Goal: Task Accomplishment & Management: Use online tool/utility

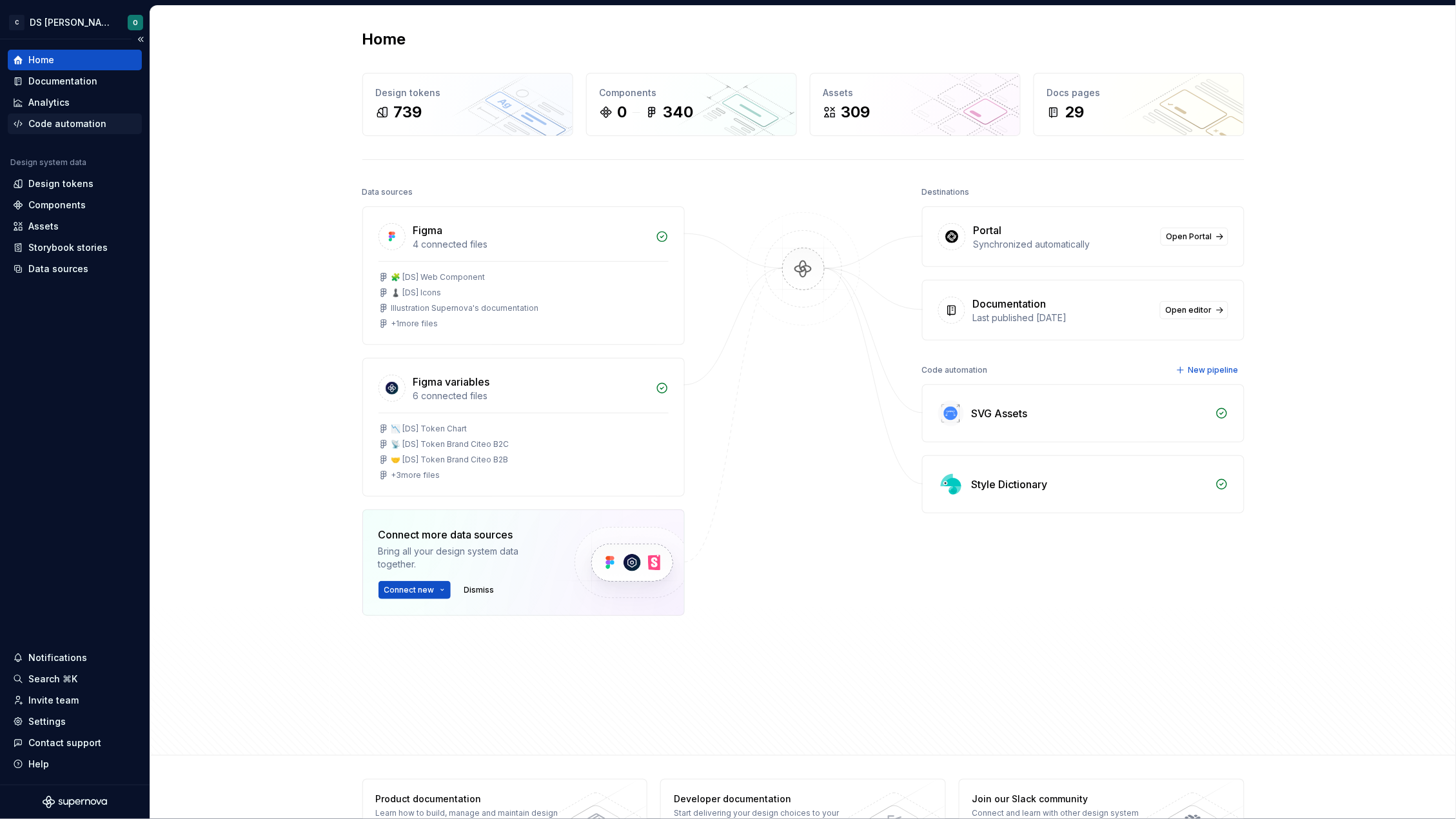
click at [51, 114] on div "Code automation" at bounding box center [75, 124] width 134 height 21
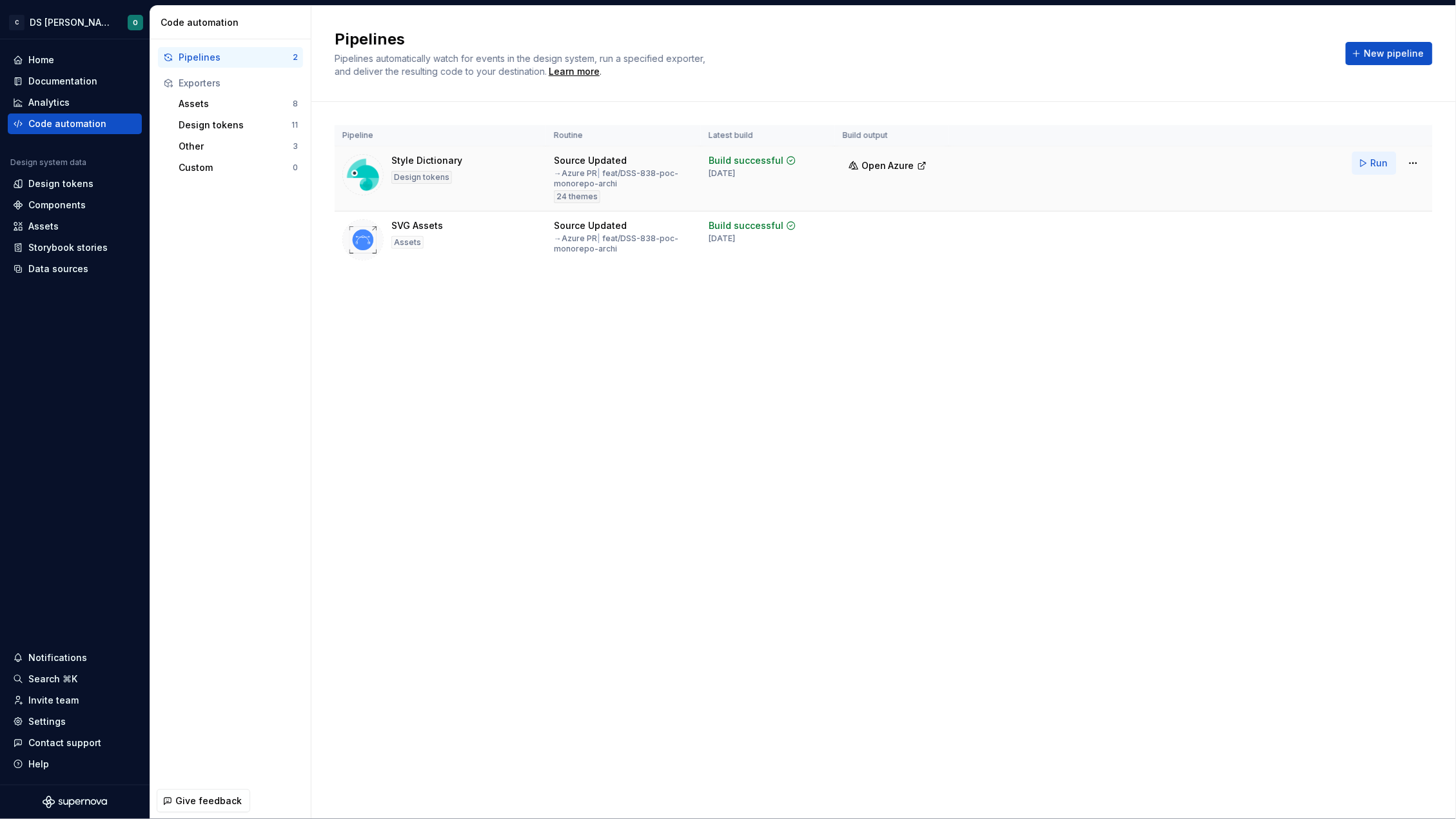
click at [1379, 166] on span "Run" at bounding box center [1379, 163] width 17 height 13
click at [891, 169] on span "Open Azure" at bounding box center [887, 166] width 53 height 13
click at [208, 123] on div "Design tokens" at bounding box center [235, 125] width 113 height 13
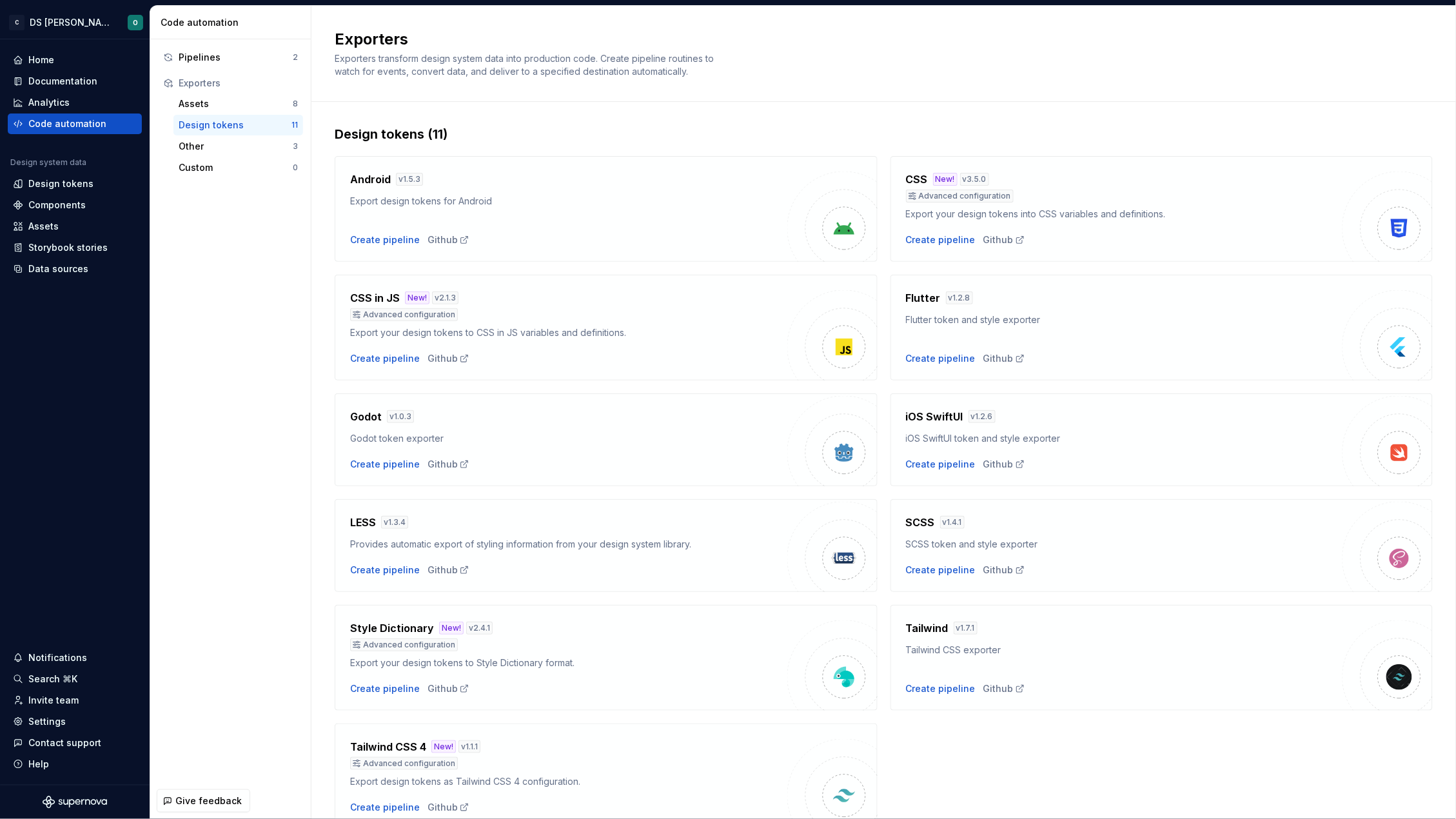
click at [237, 121] on div "Design tokens" at bounding box center [235, 125] width 113 height 13
click at [225, 101] on div "Assets" at bounding box center [235, 103] width 114 height 13
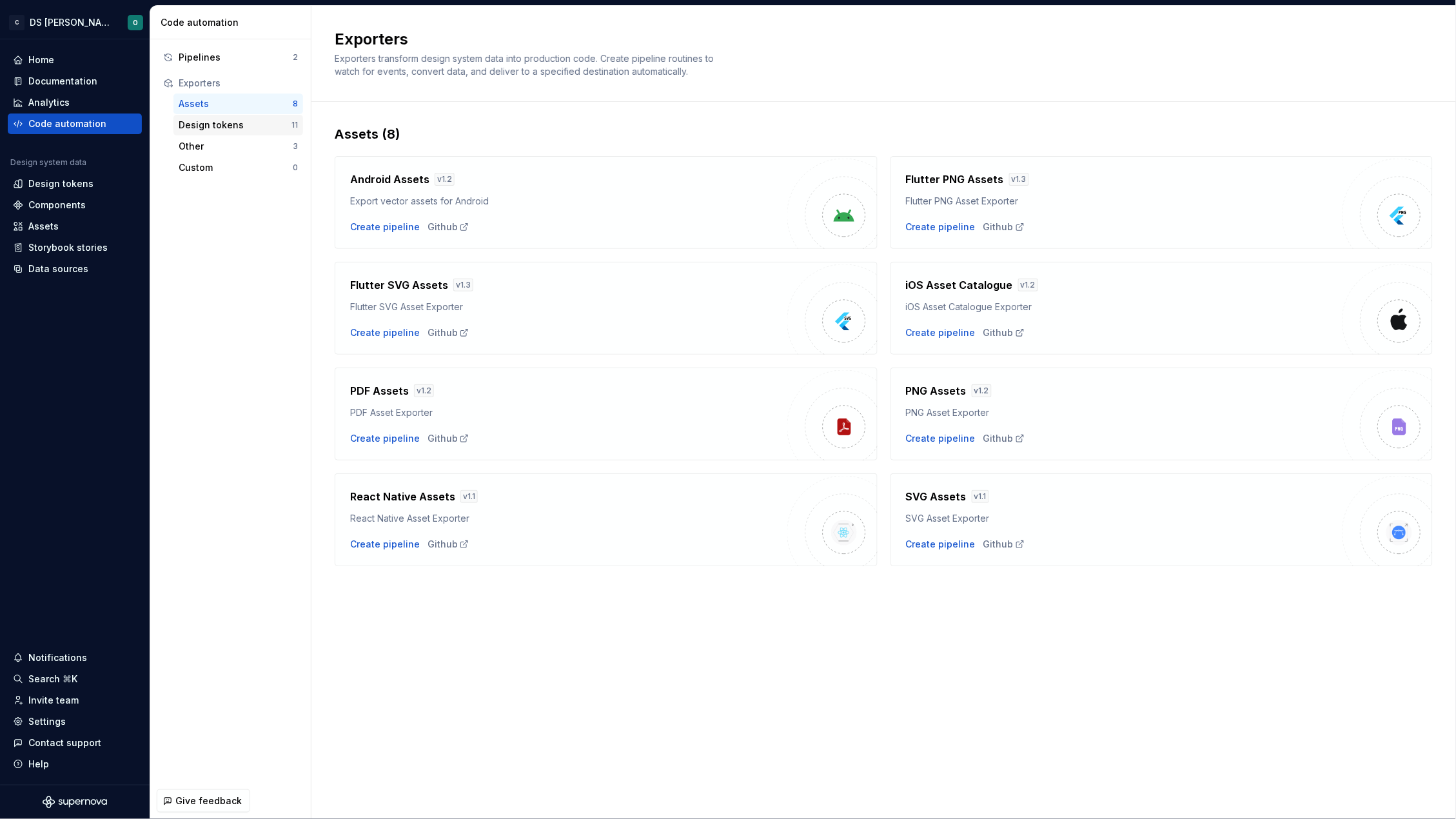
click at [222, 122] on div "Design tokens" at bounding box center [235, 125] width 113 height 13
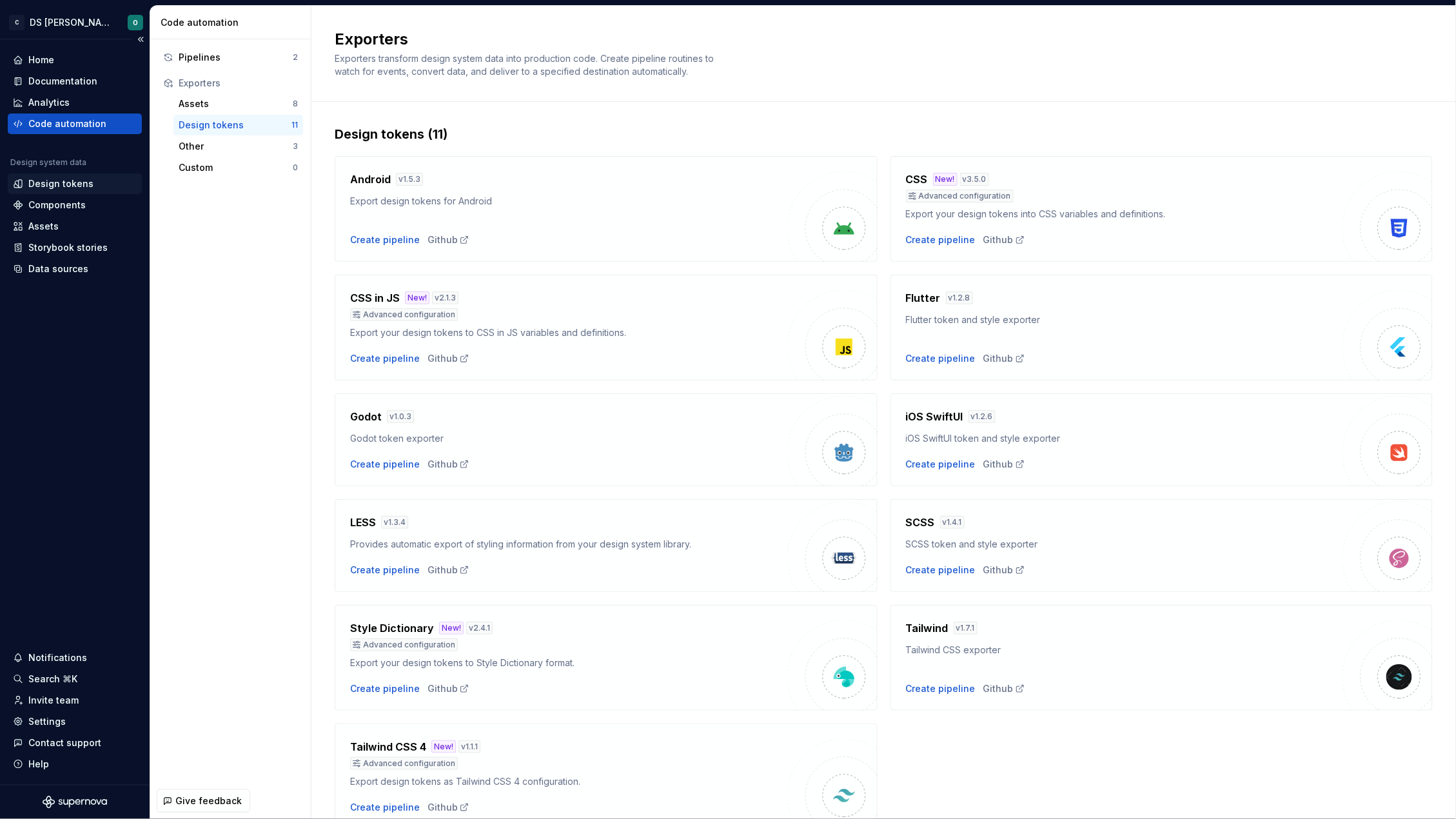
click at [58, 183] on div "Design tokens" at bounding box center [60, 184] width 65 height 13
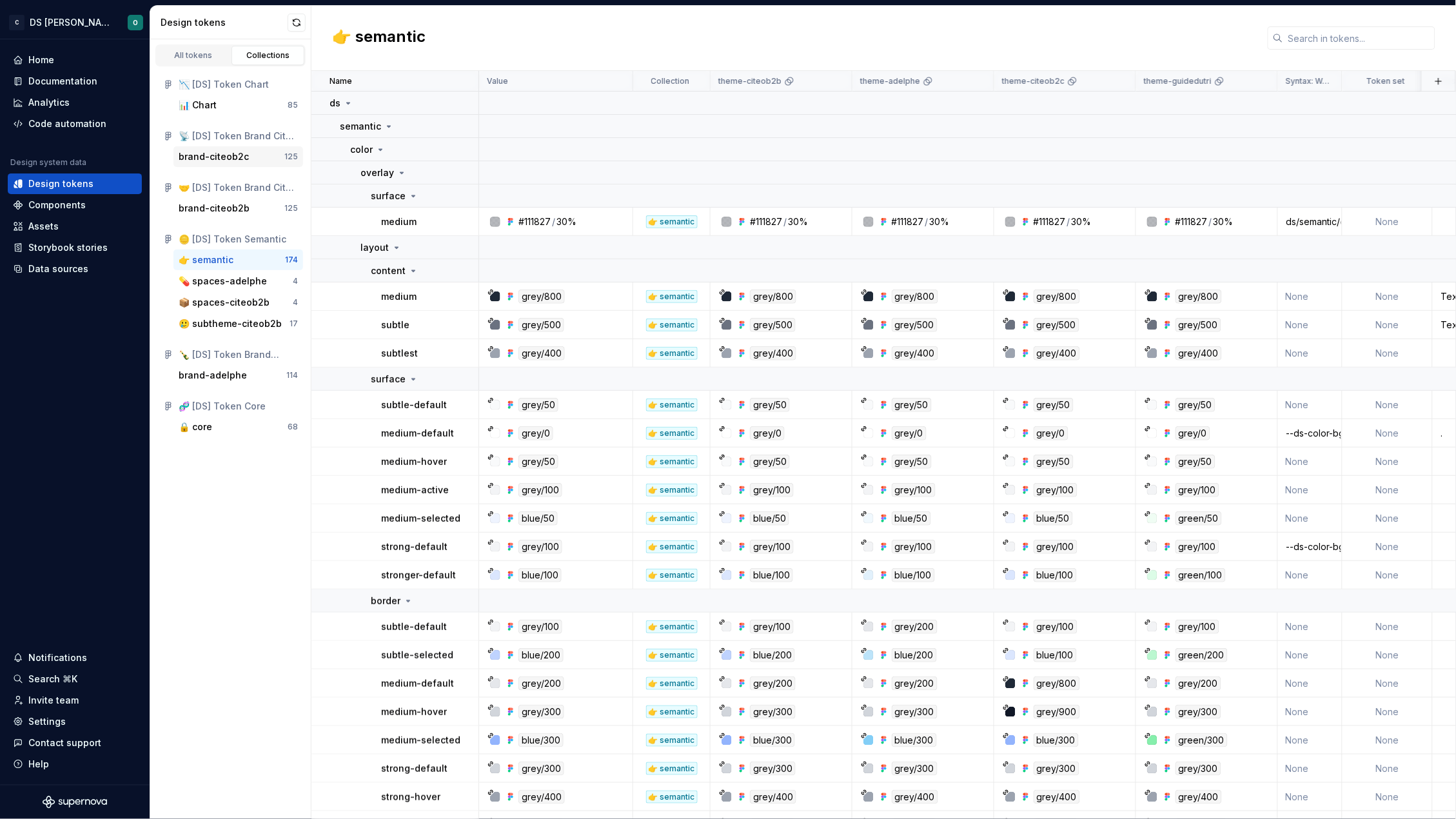
click at [216, 153] on div "brand-citeob2c" at bounding box center [214, 156] width 71 height 13
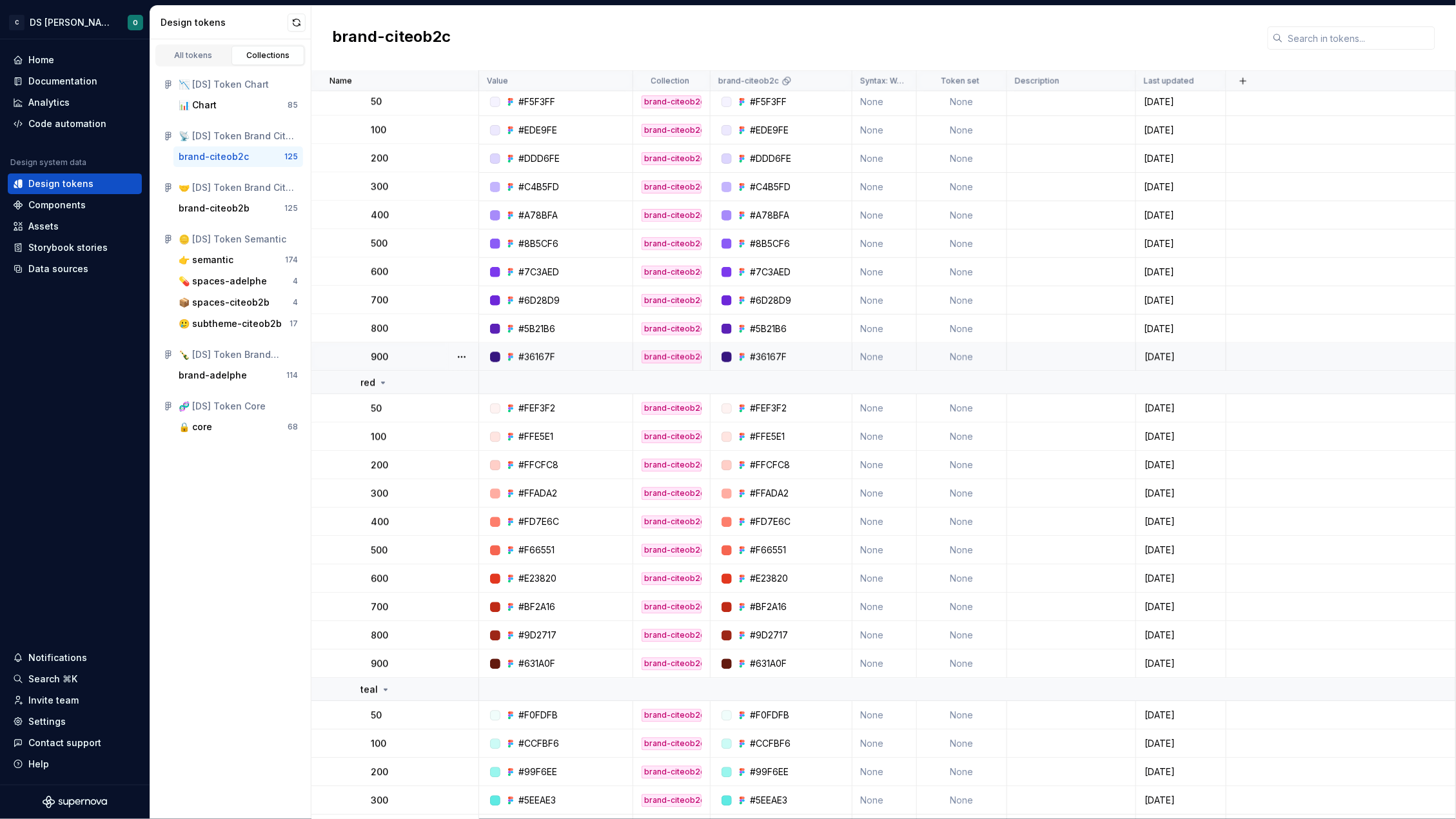
scroll to position [3214, 0]
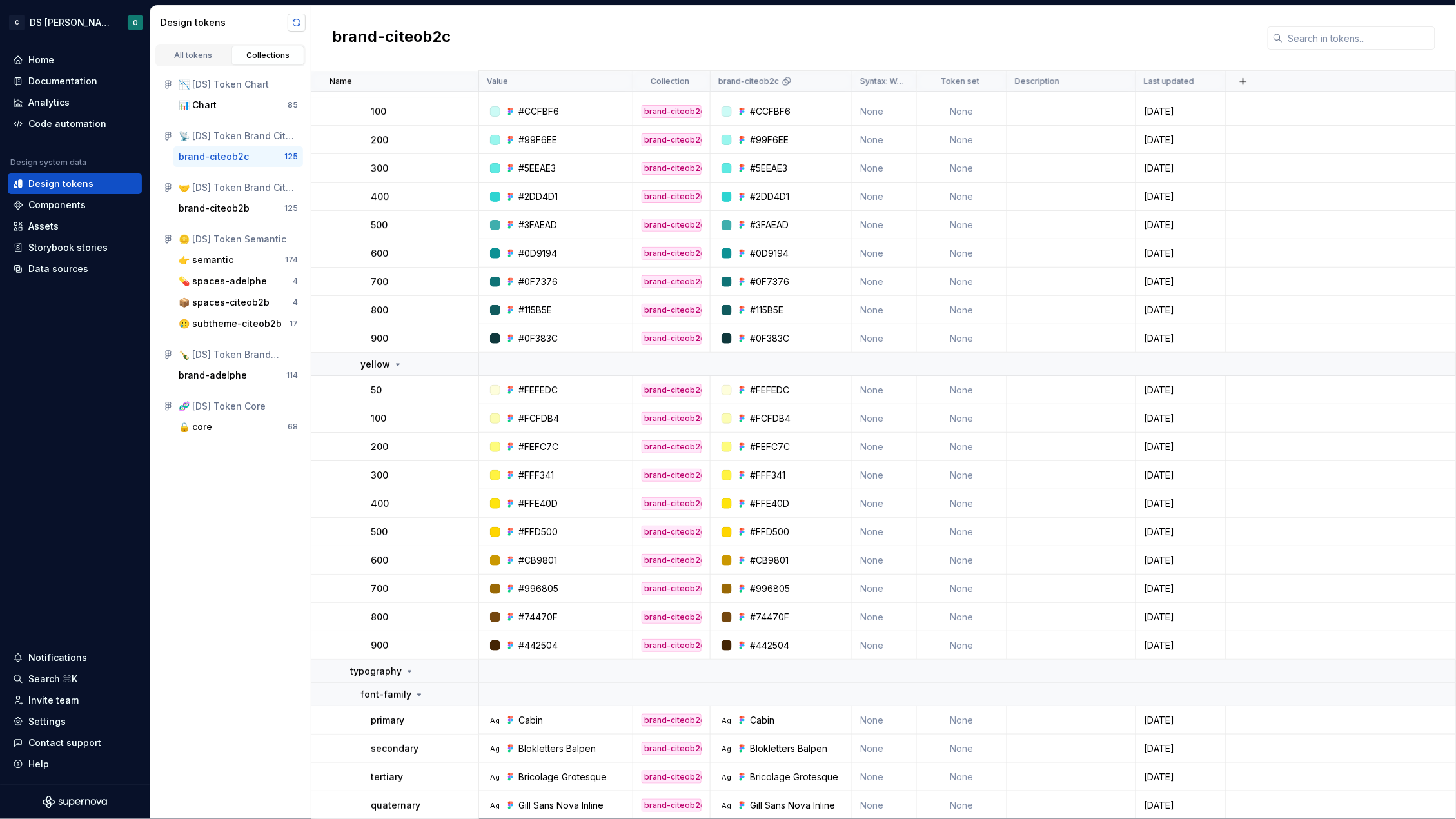
click at [298, 25] on button "button" at bounding box center [296, 23] width 18 height 18
click at [207, 211] on div "brand-citeob2b" at bounding box center [214, 208] width 71 height 13
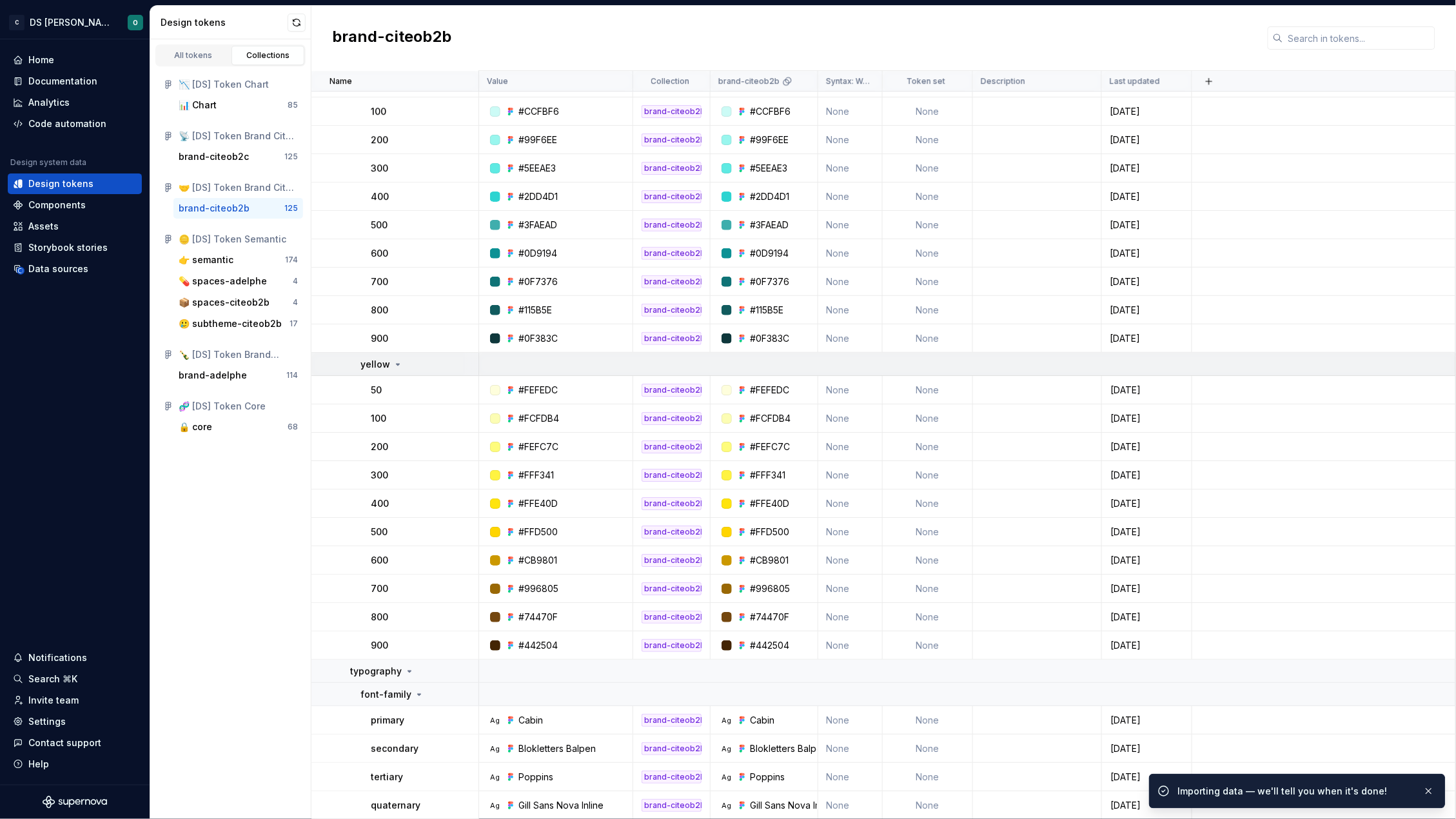
scroll to position [3214, 0]
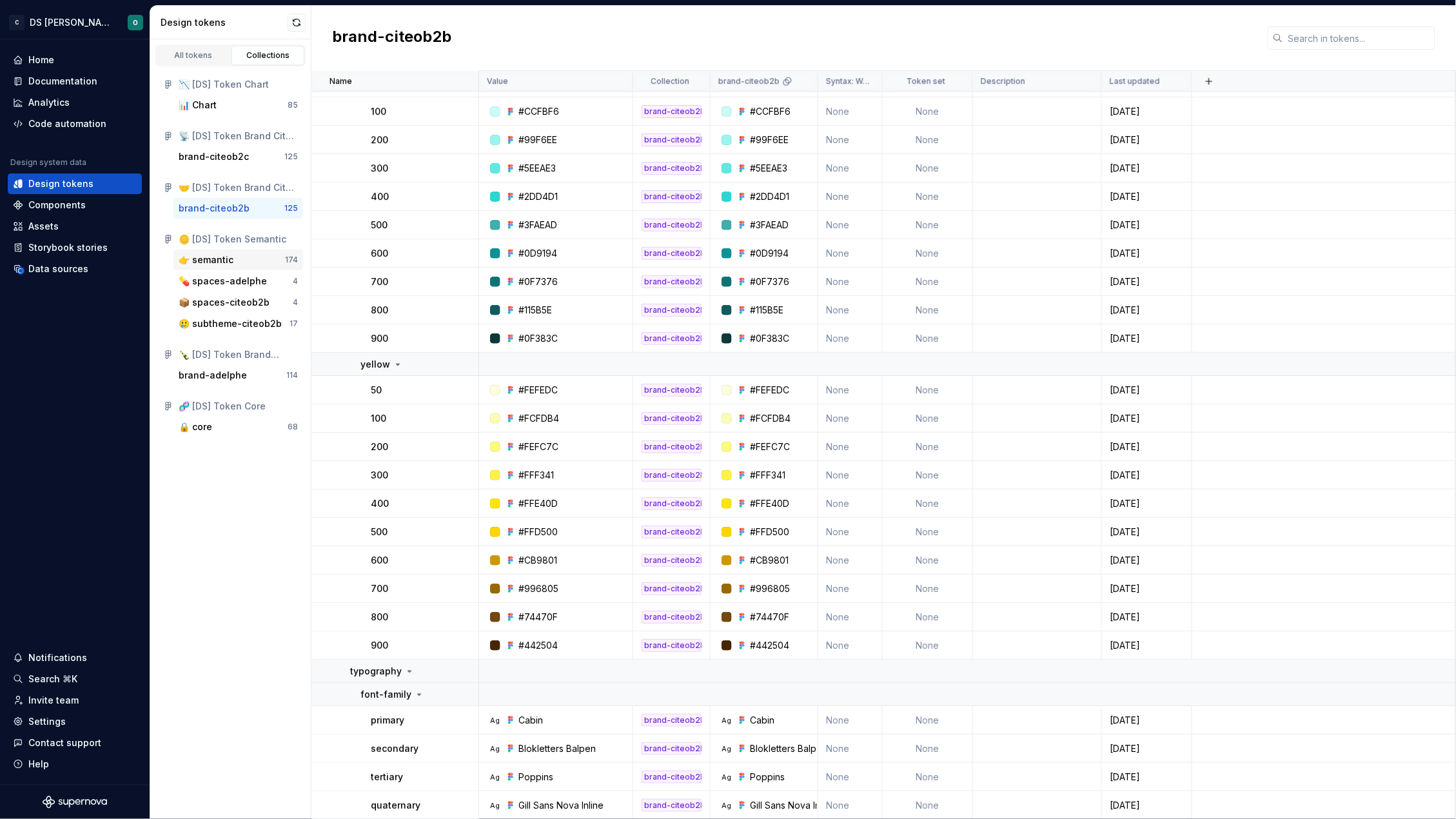
click at [226, 253] on div "👉 semantic" at bounding box center [206, 260] width 55 height 13
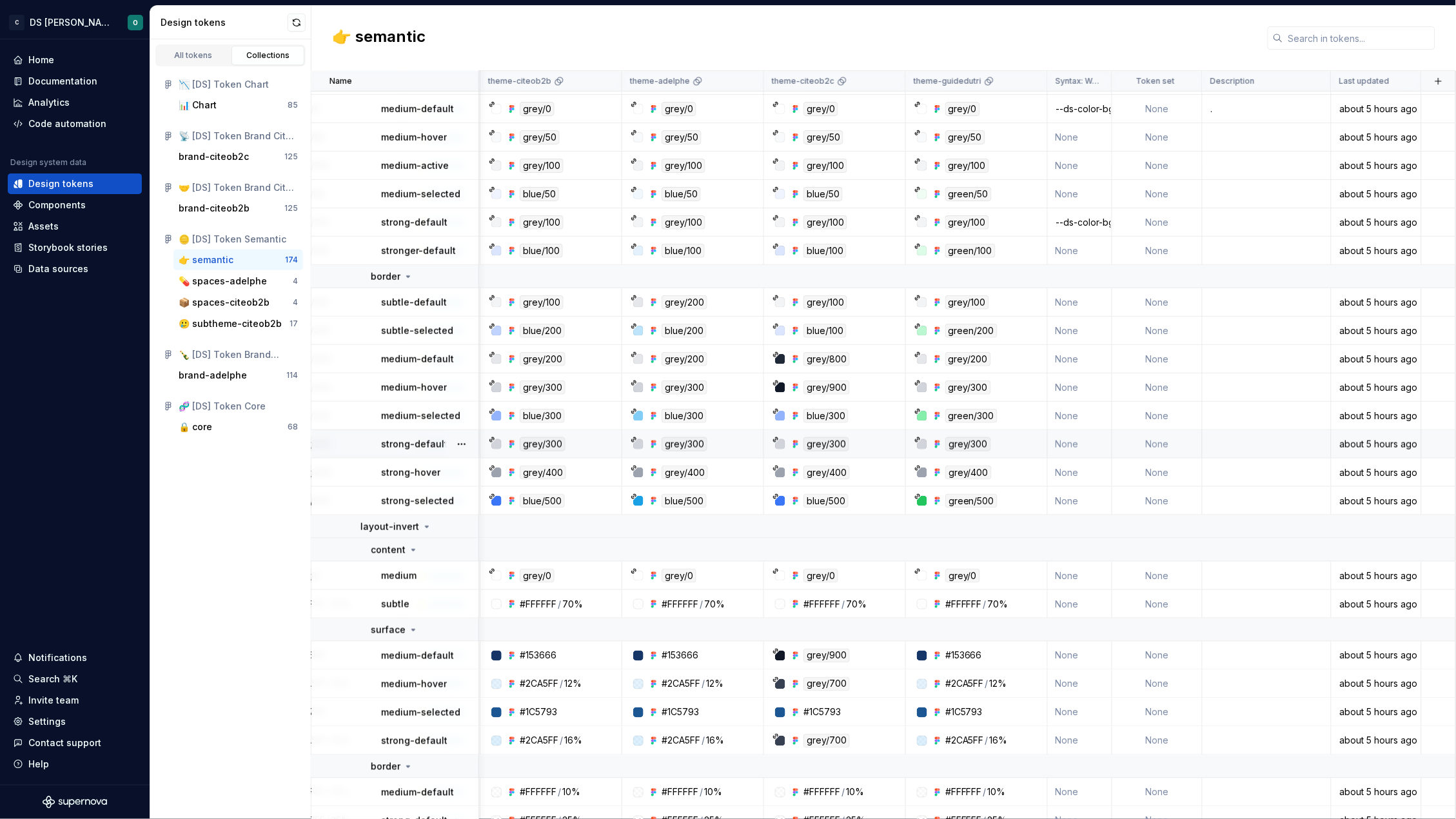
scroll to position [436, 238]
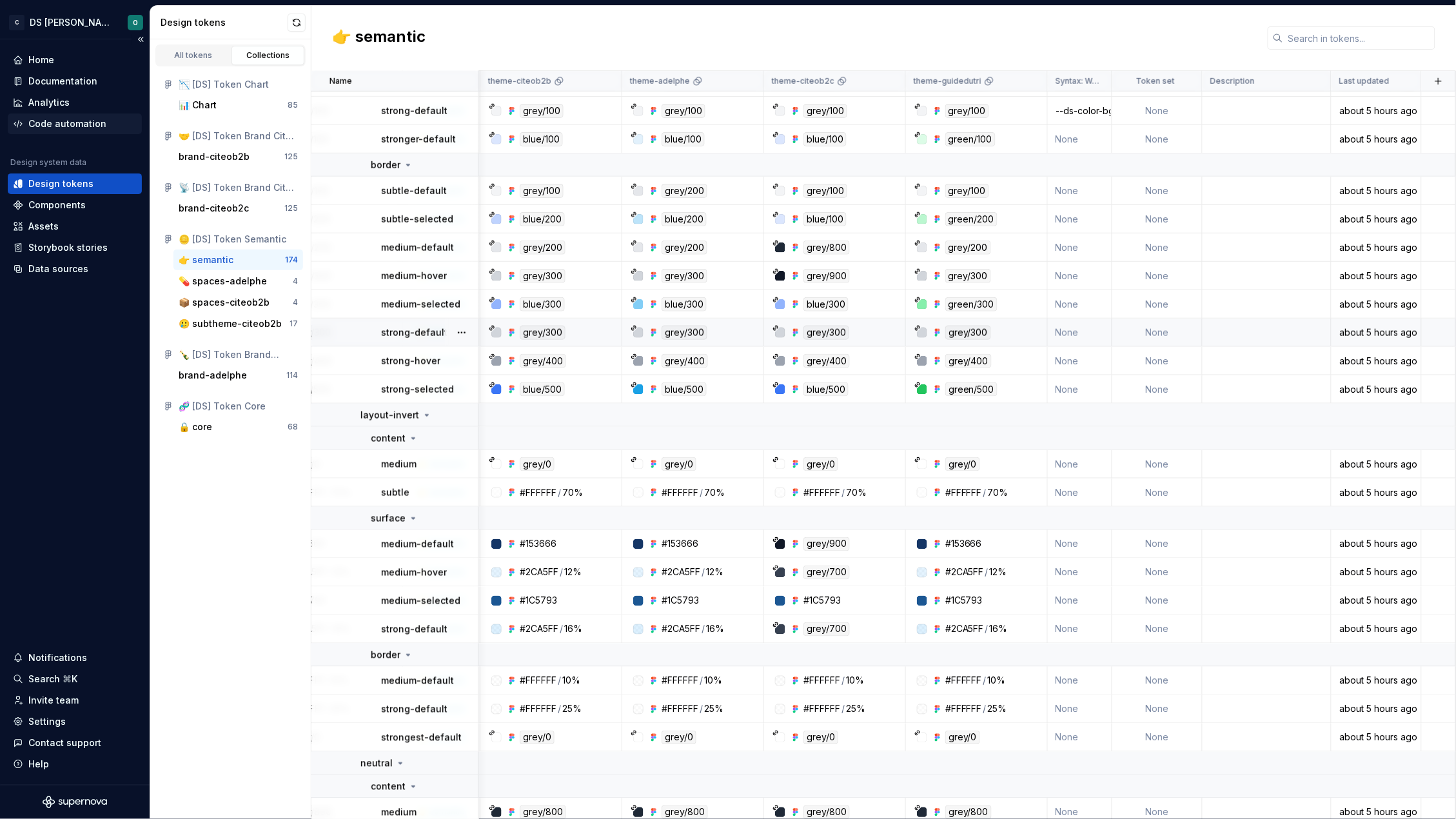
click at [68, 117] on div "Code automation" at bounding box center [67, 123] width 78 height 13
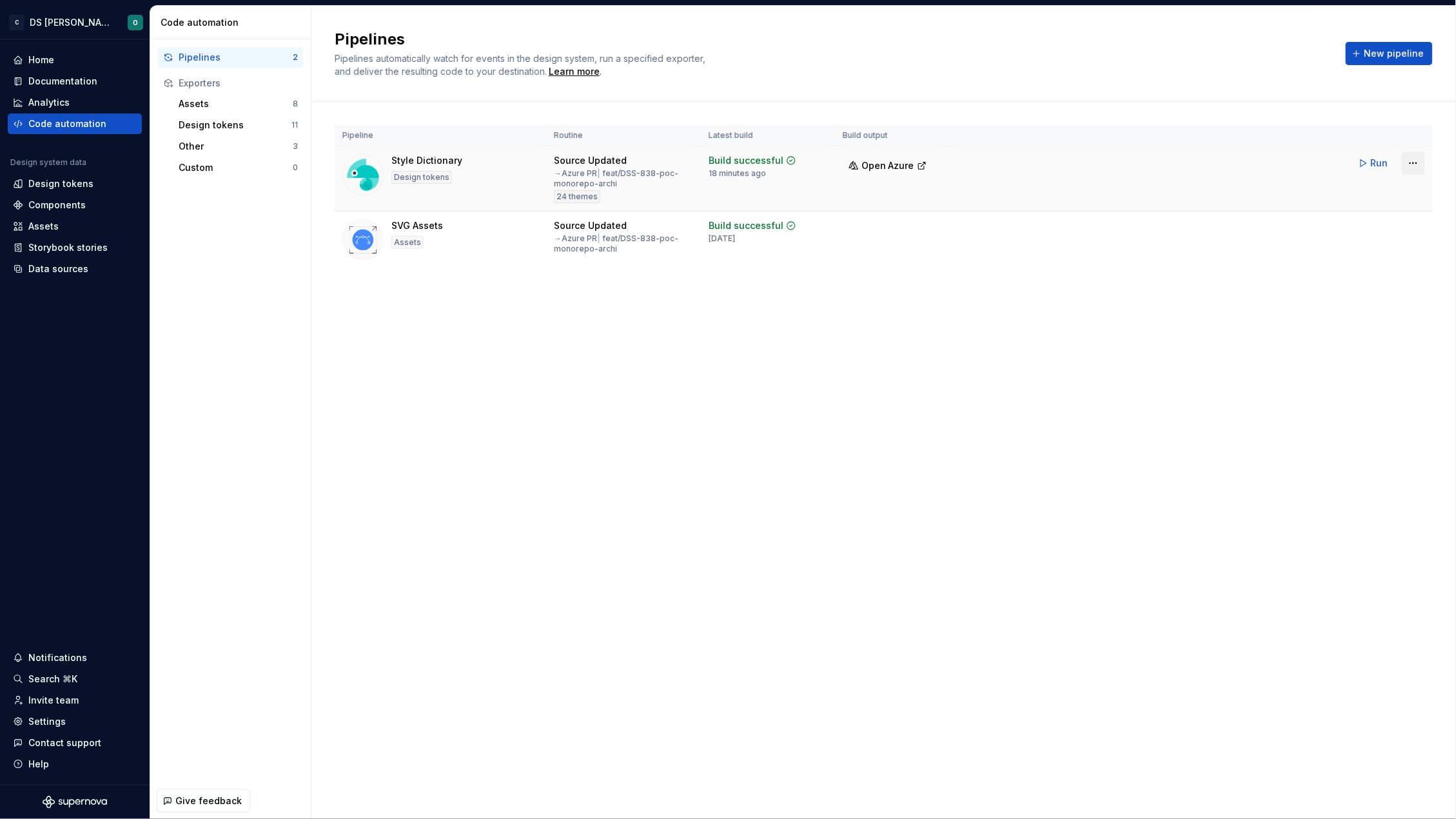
click at [1416, 161] on html "C DS Citeo O Home Documentation Analytics Code automation Design system data De…" at bounding box center [728, 410] width 1456 height 819
click at [1390, 192] on div "Edit pipeline" at bounding box center [1397, 190] width 110 height 13
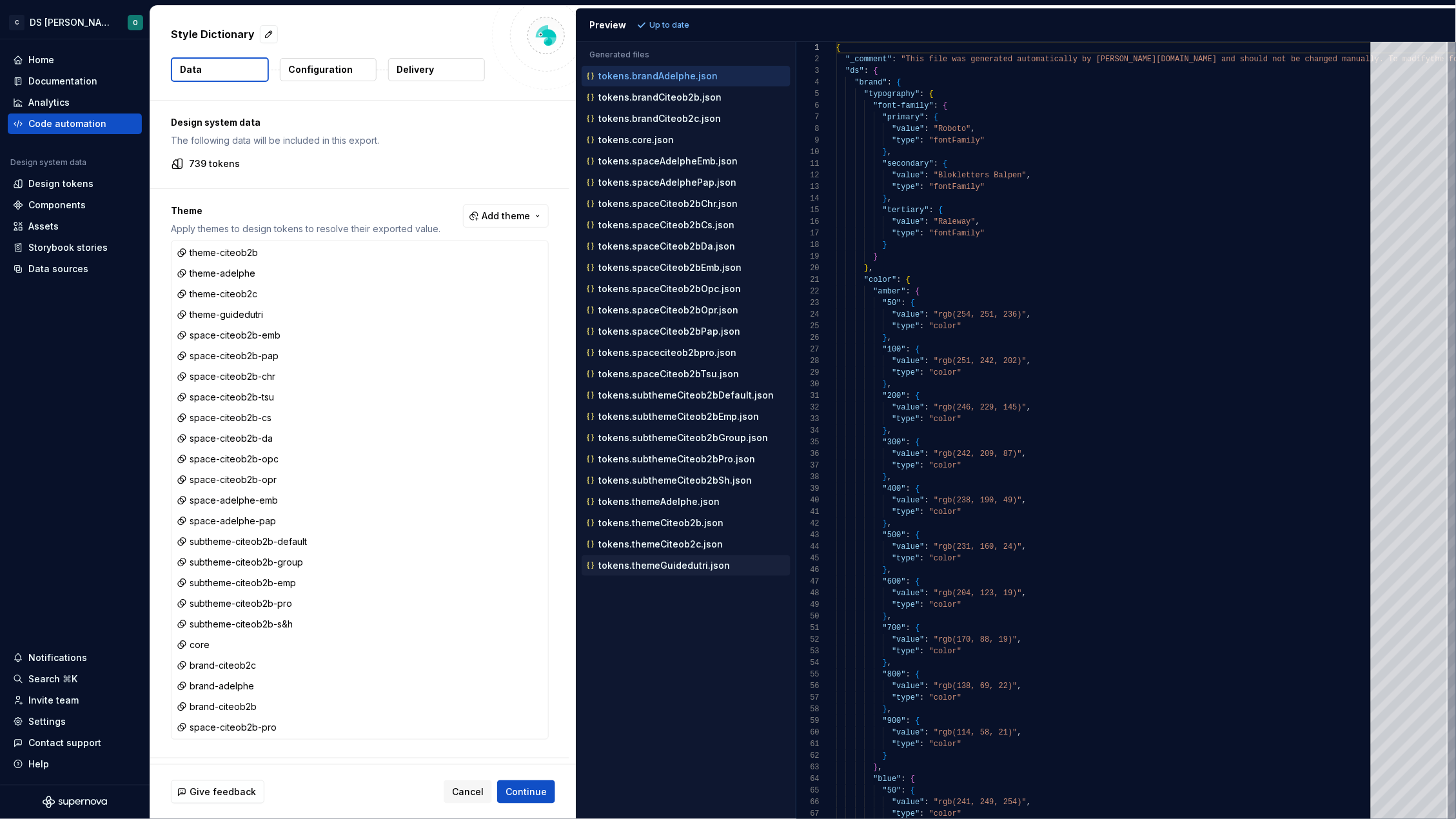
click at [690, 569] on p "tokens.themeGuidedutri.json" at bounding box center [664, 566] width 131 height 10
type textarea "**********"
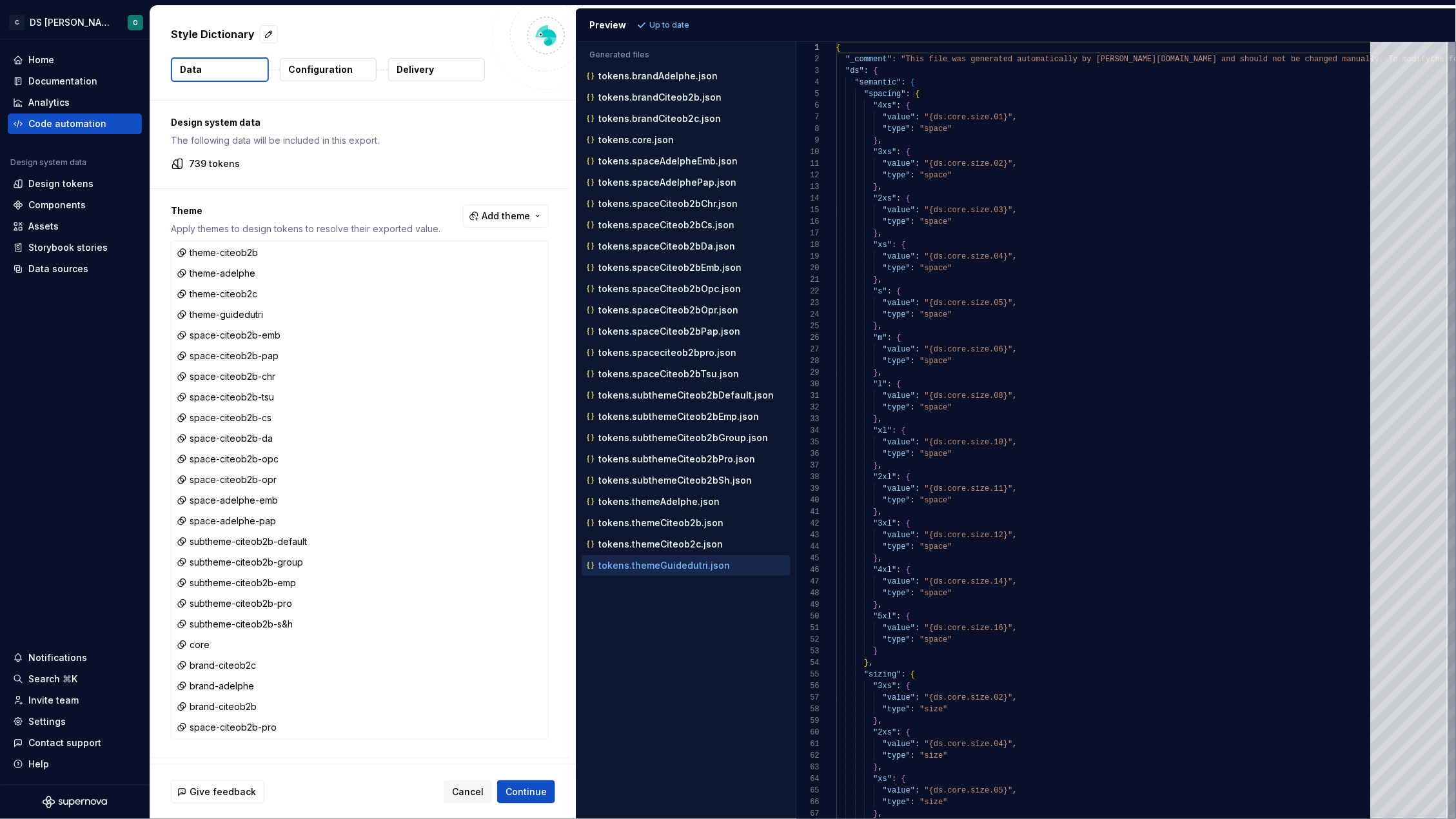
scroll to position [114, 0]
click at [834, 94] on div at bounding box center [829, 94] width 16 height 12
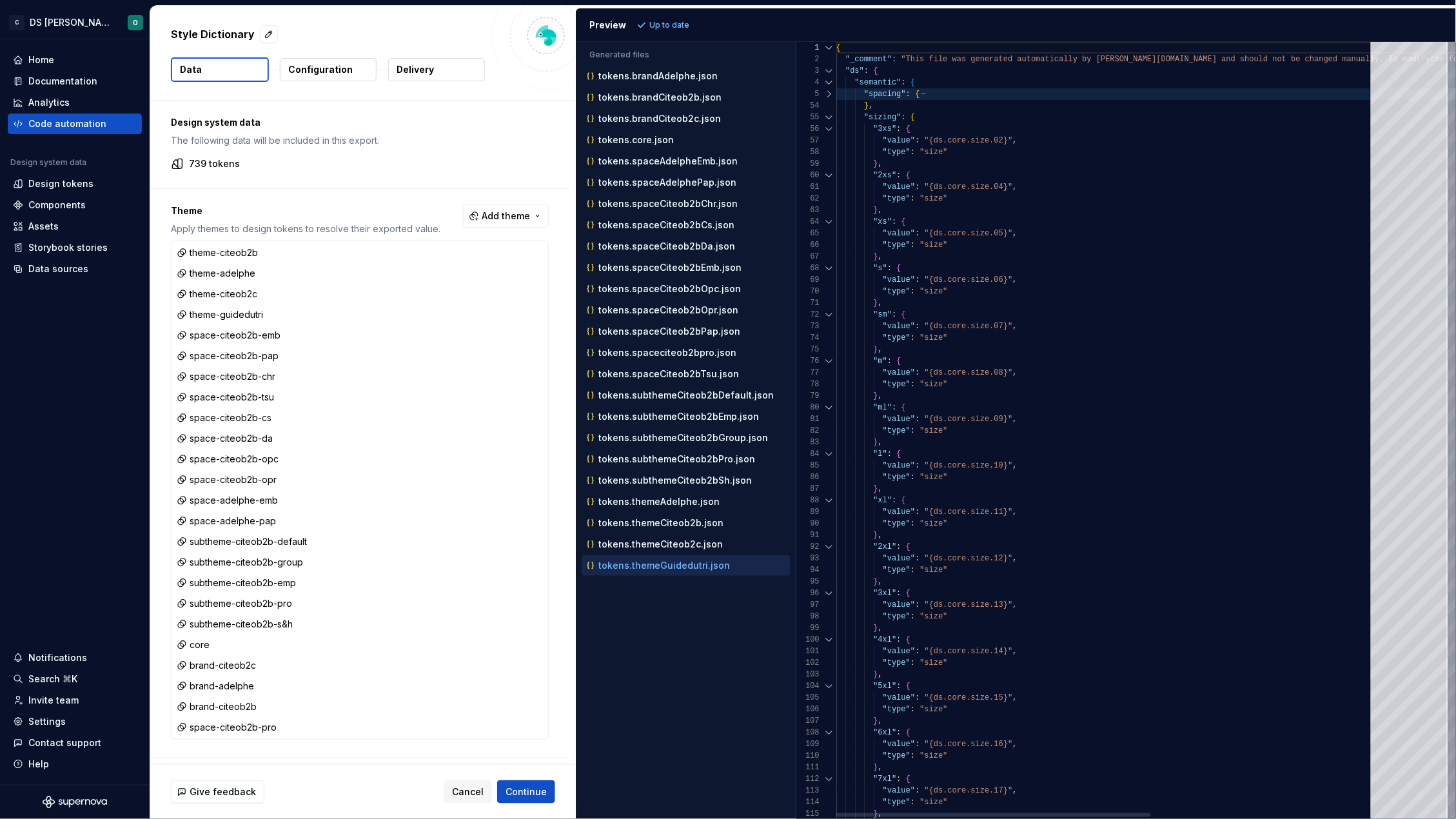
click at [830, 118] on div at bounding box center [829, 117] width 16 height 12
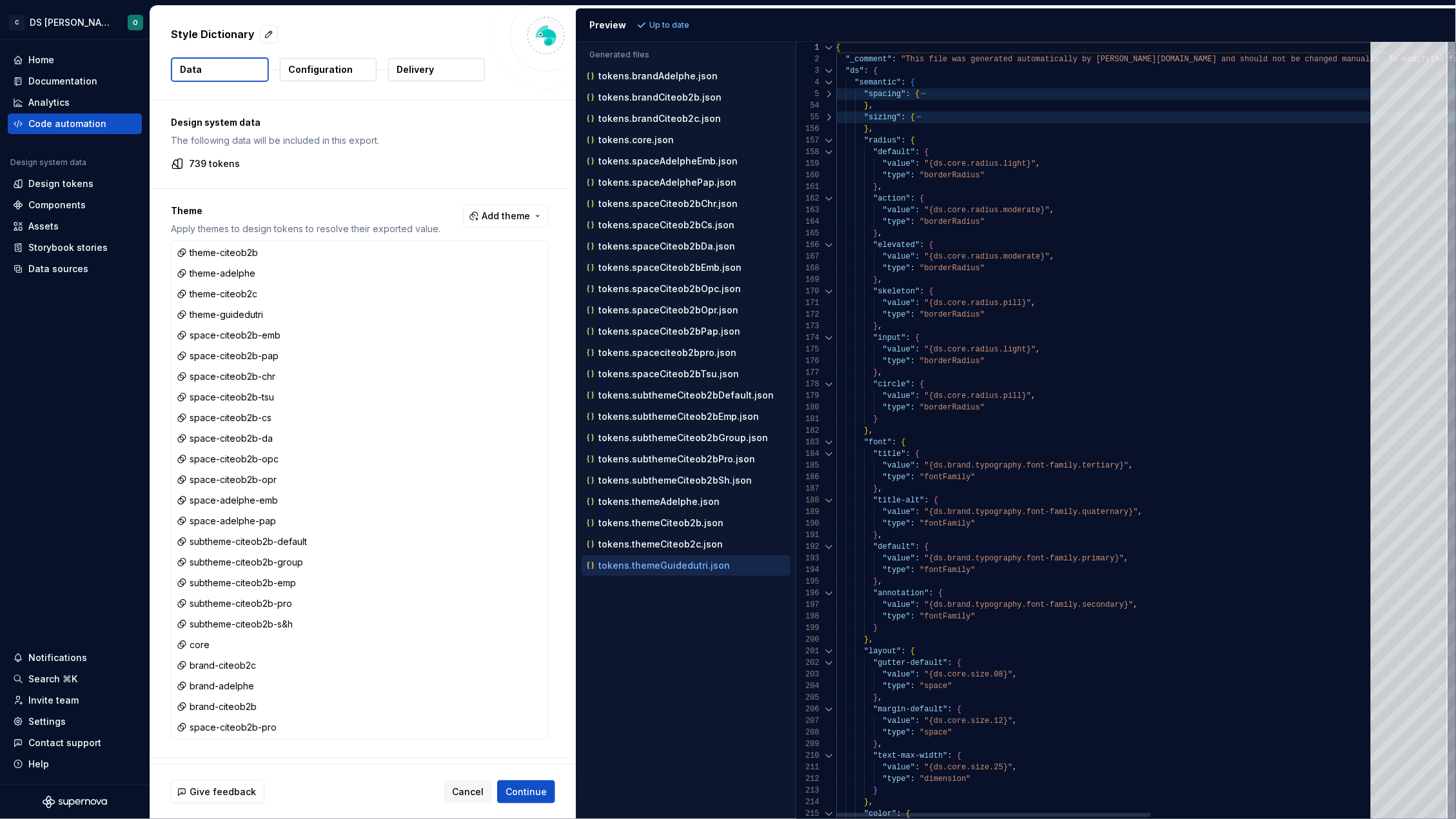
click at [830, 139] on div at bounding box center [829, 140] width 16 height 12
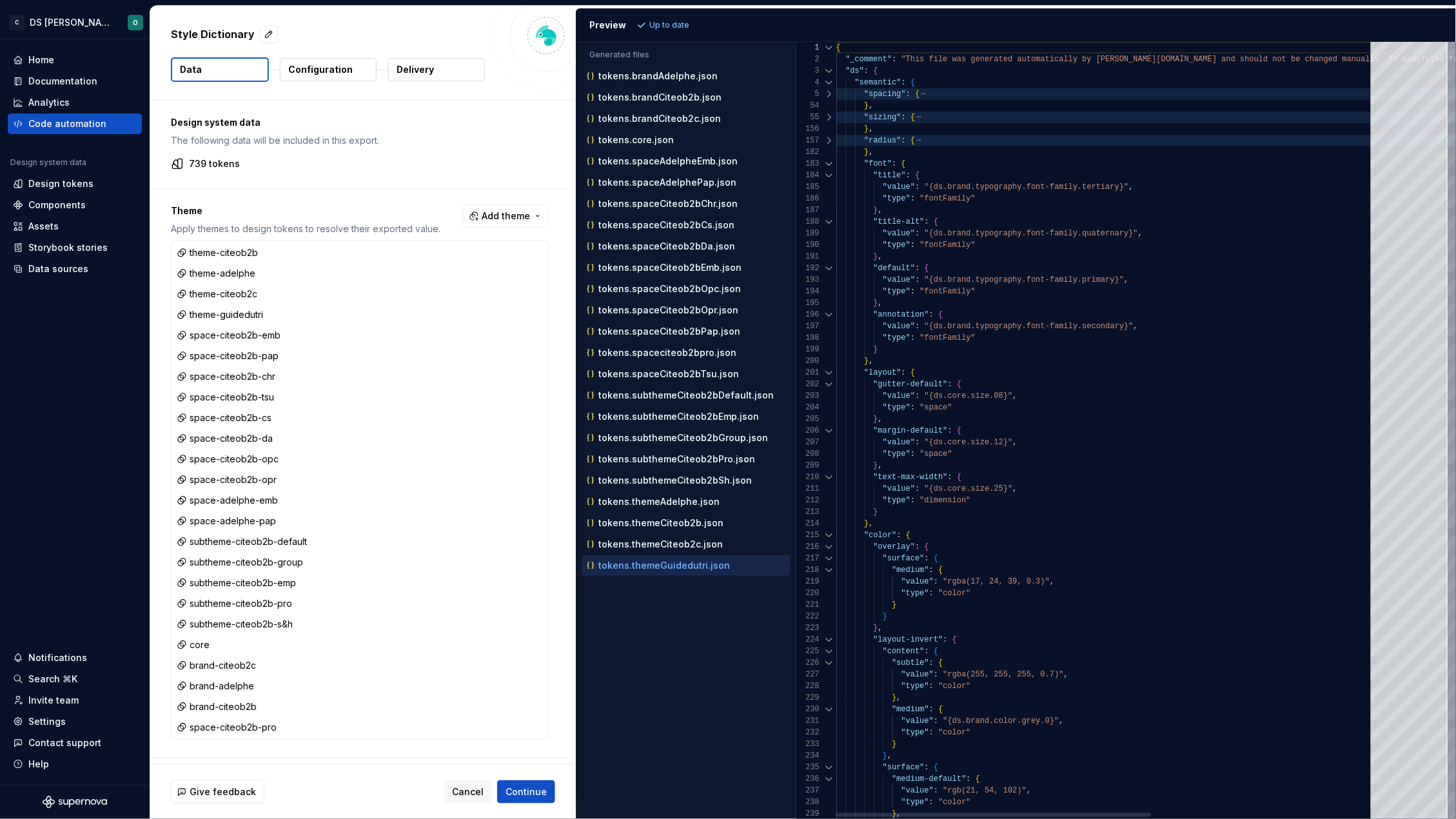
click at [828, 164] on div at bounding box center [829, 164] width 16 height 12
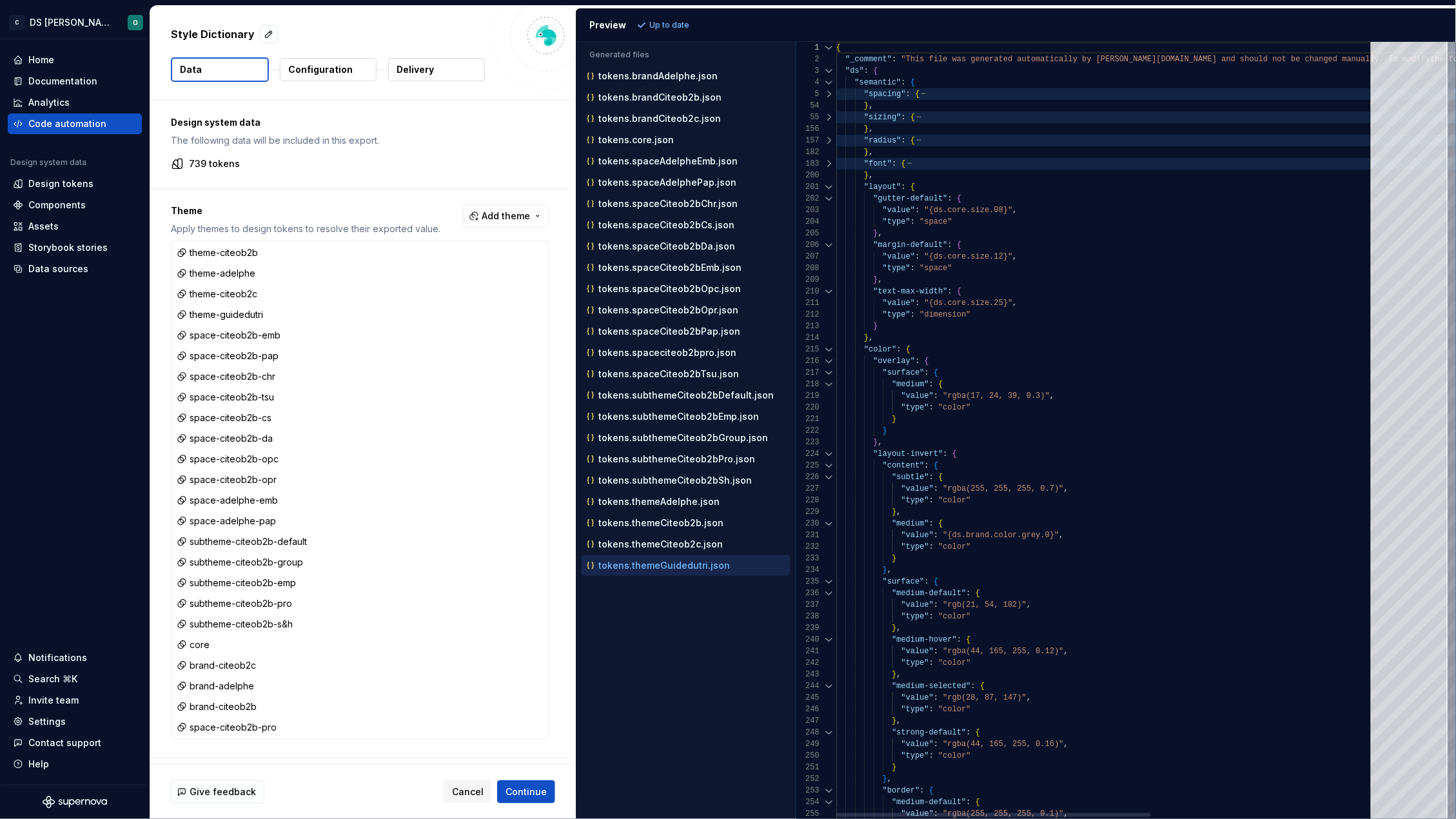
click at [828, 186] on div at bounding box center [829, 187] width 16 height 12
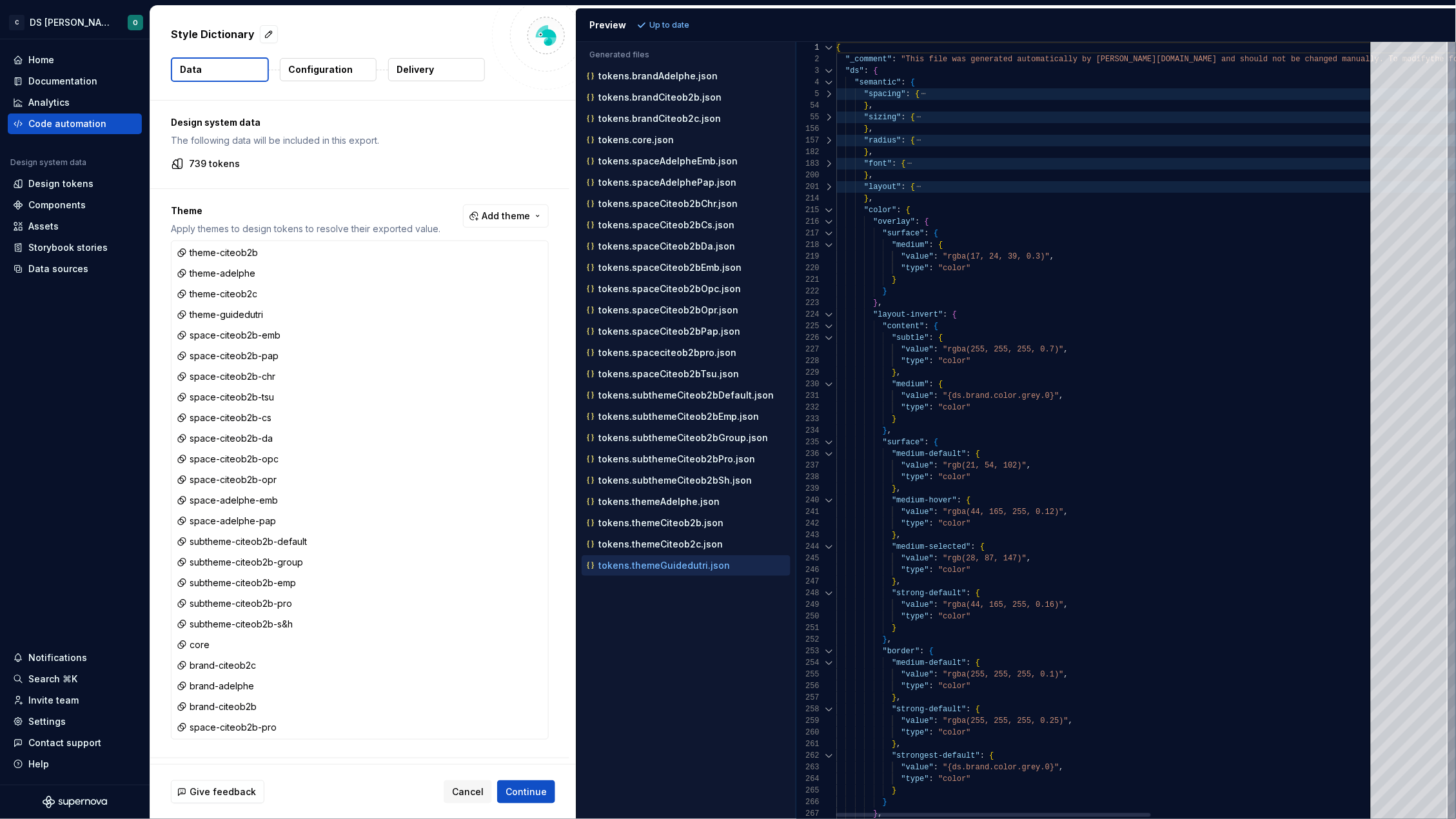
click at [828, 211] on div at bounding box center [829, 210] width 16 height 12
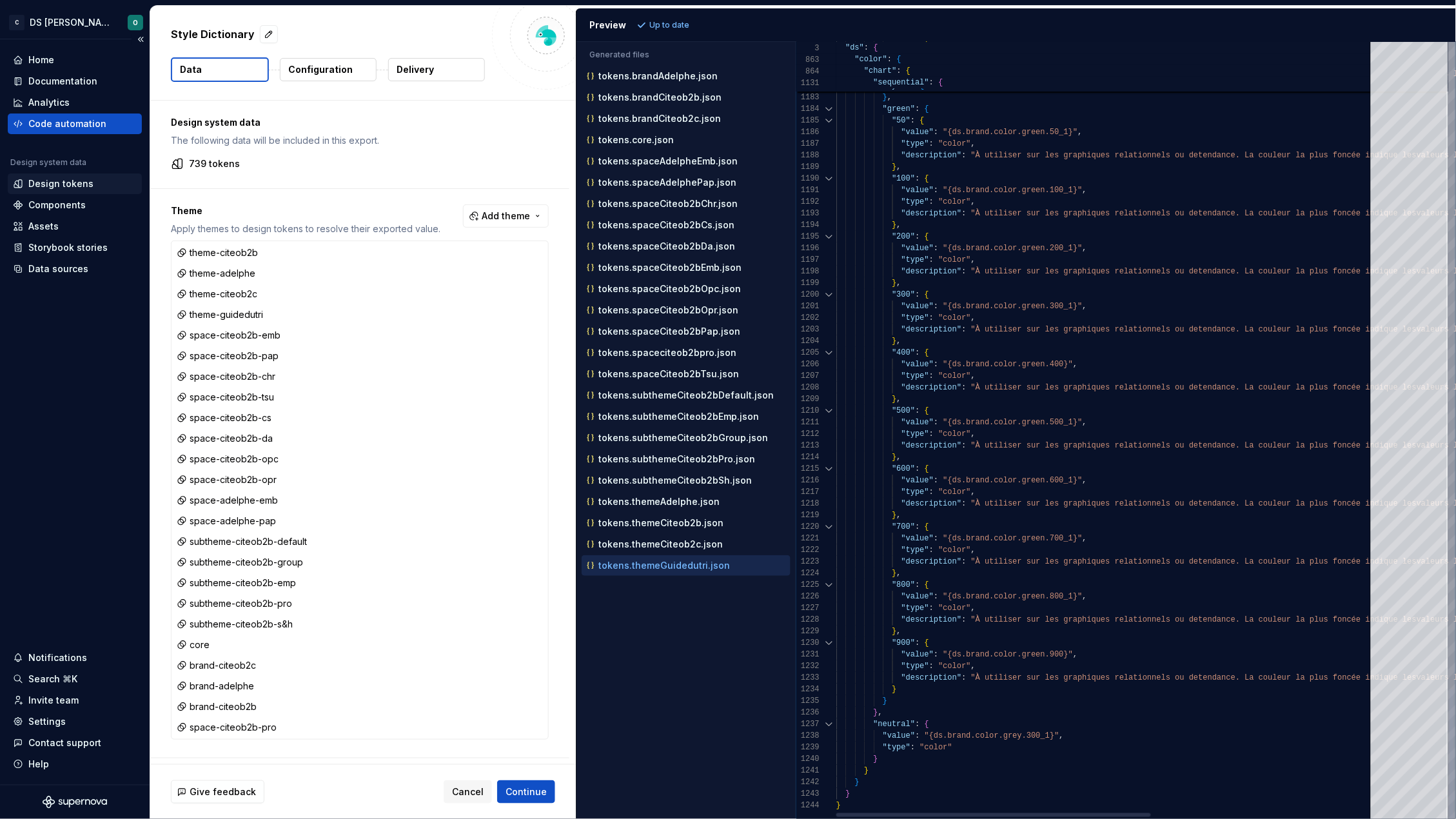
click at [51, 177] on div "Design tokens" at bounding box center [60, 184] width 65 height 13
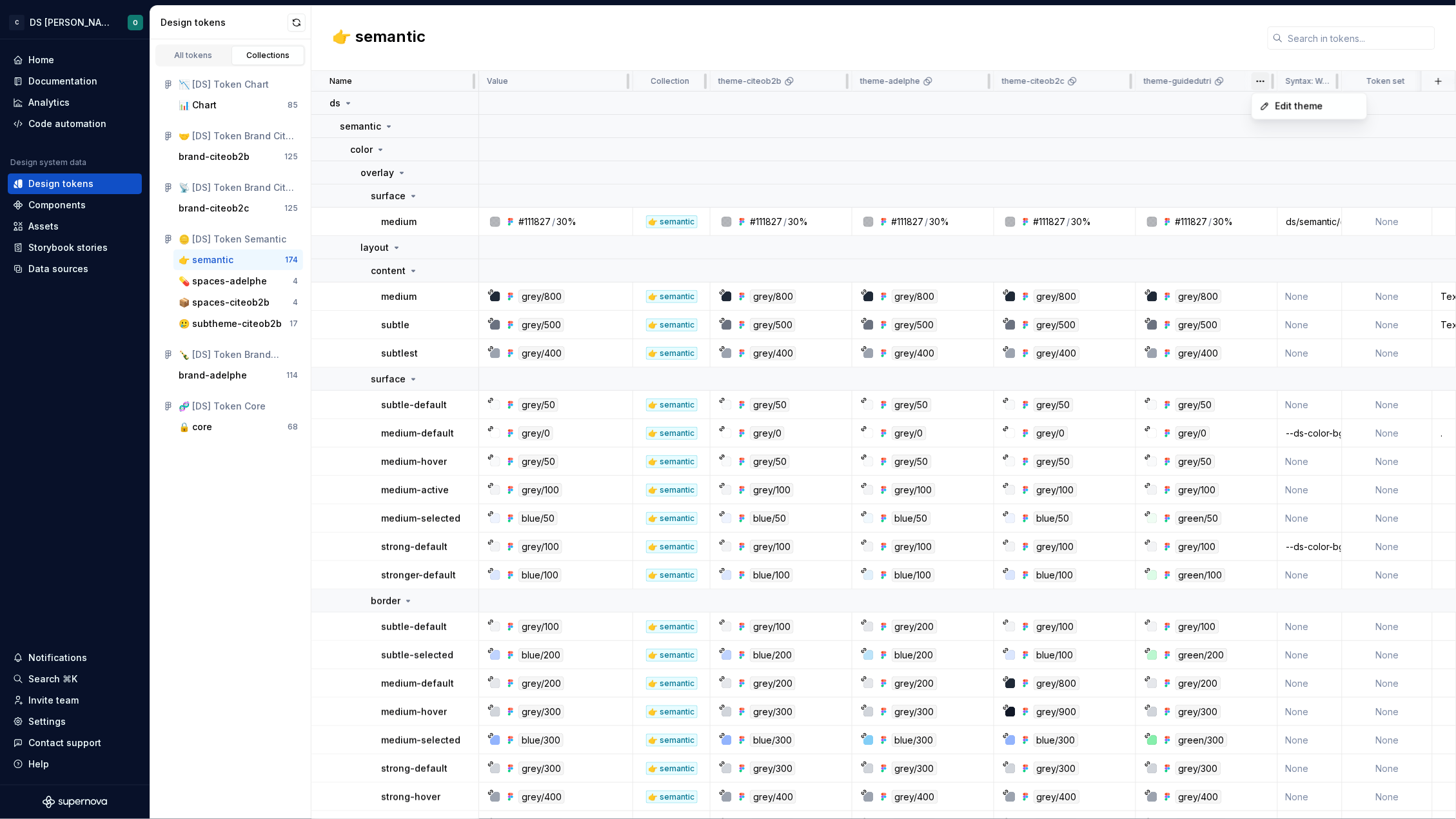
click at [1257, 79] on html "C DS Citeo O Home Documentation Analytics Code automation Design system data De…" at bounding box center [728, 410] width 1456 height 819
click at [1291, 111] on span "Edit theme" at bounding box center [1317, 106] width 84 height 13
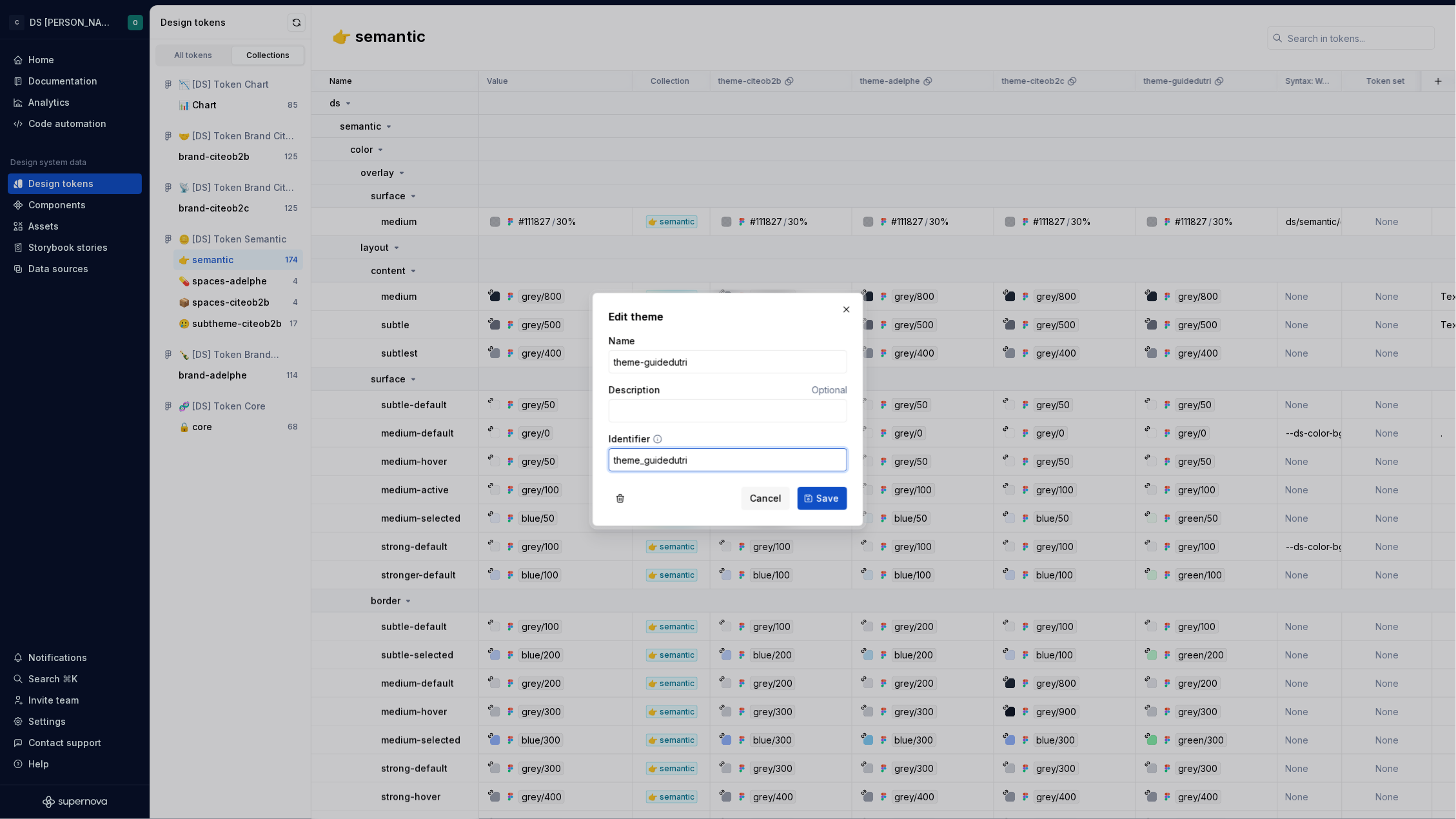
click at [712, 458] on input "theme_guidedutri" at bounding box center [728, 460] width 239 height 23
click at [827, 496] on span "Save" at bounding box center [827, 499] width 23 height 13
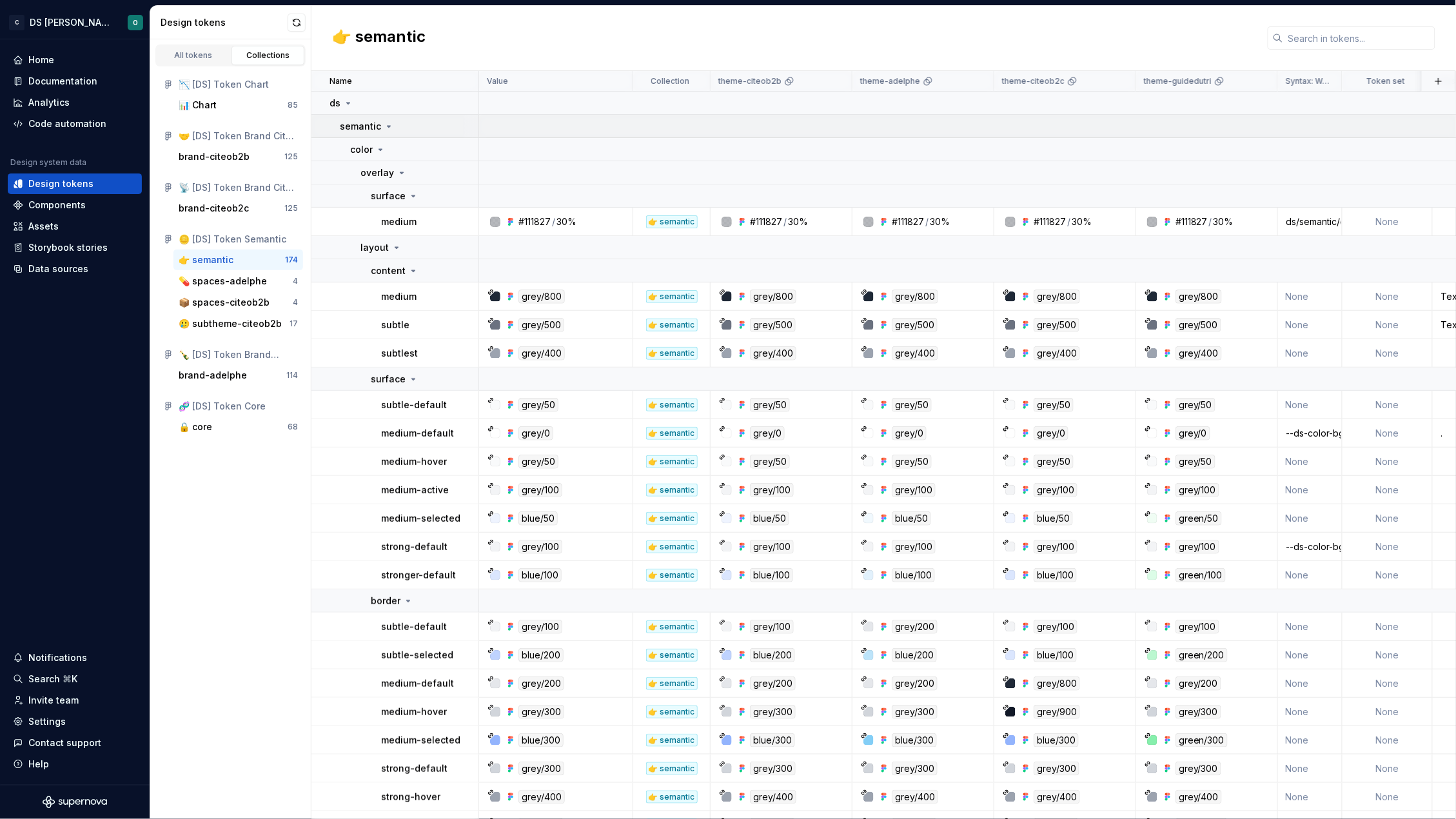
click at [385, 127] on icon at bounding box center [388, 126] width 10 height 10
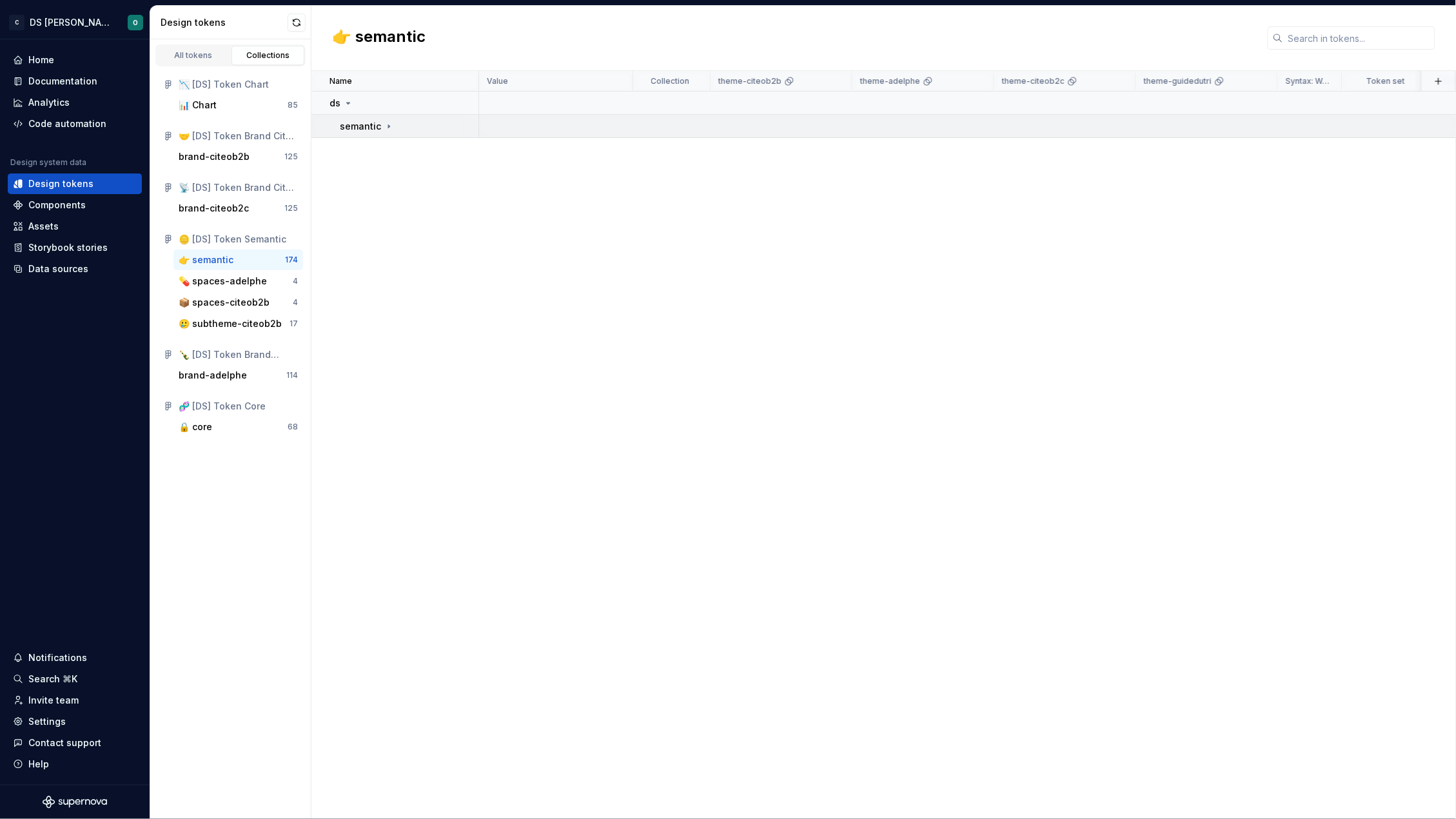
click at [385, 127] on icon at bounding box center [388, 126] width 10 height 10
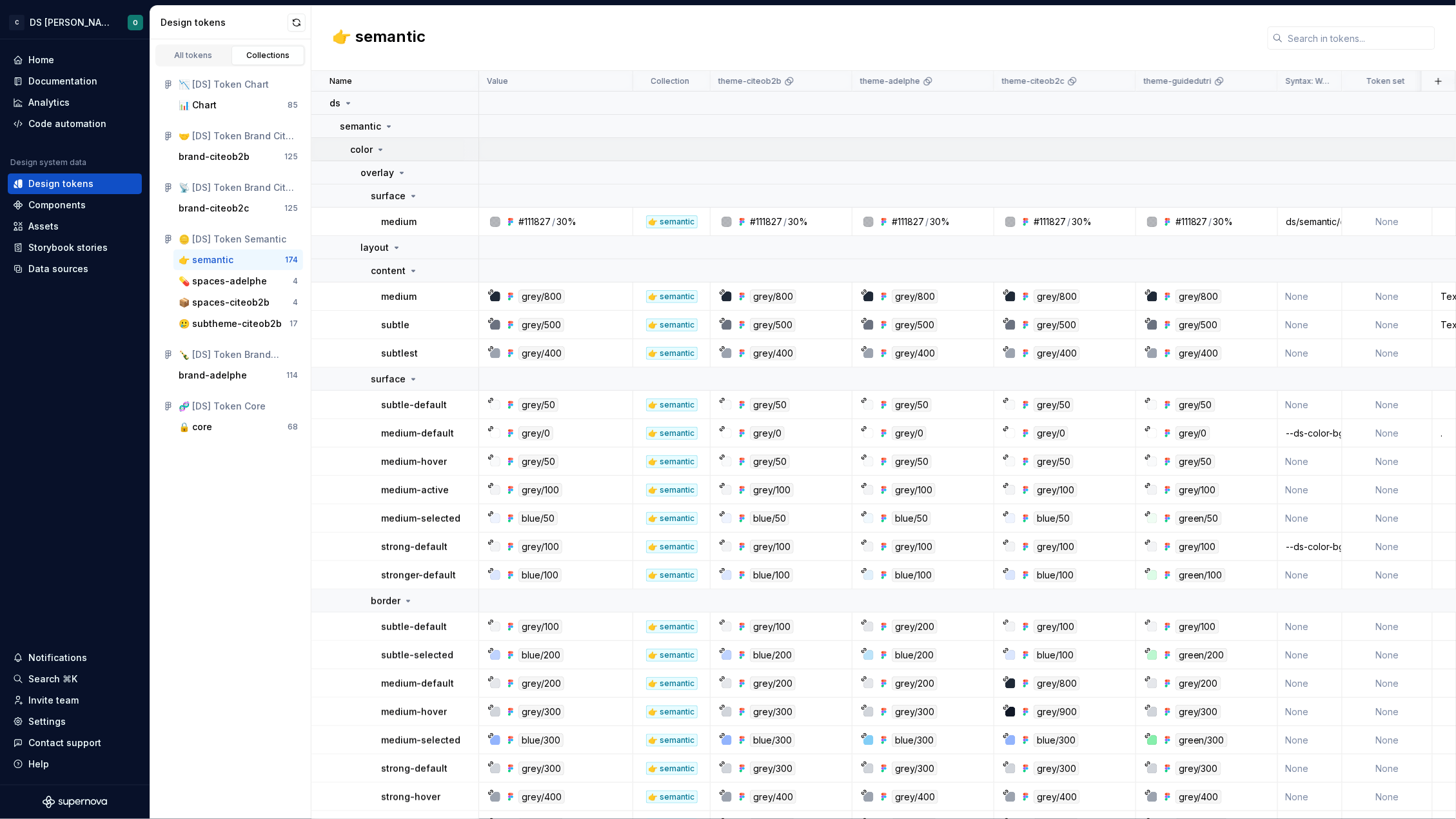
click at [381, 151] on icon at bounding box center [380, 149] width 10 height 10
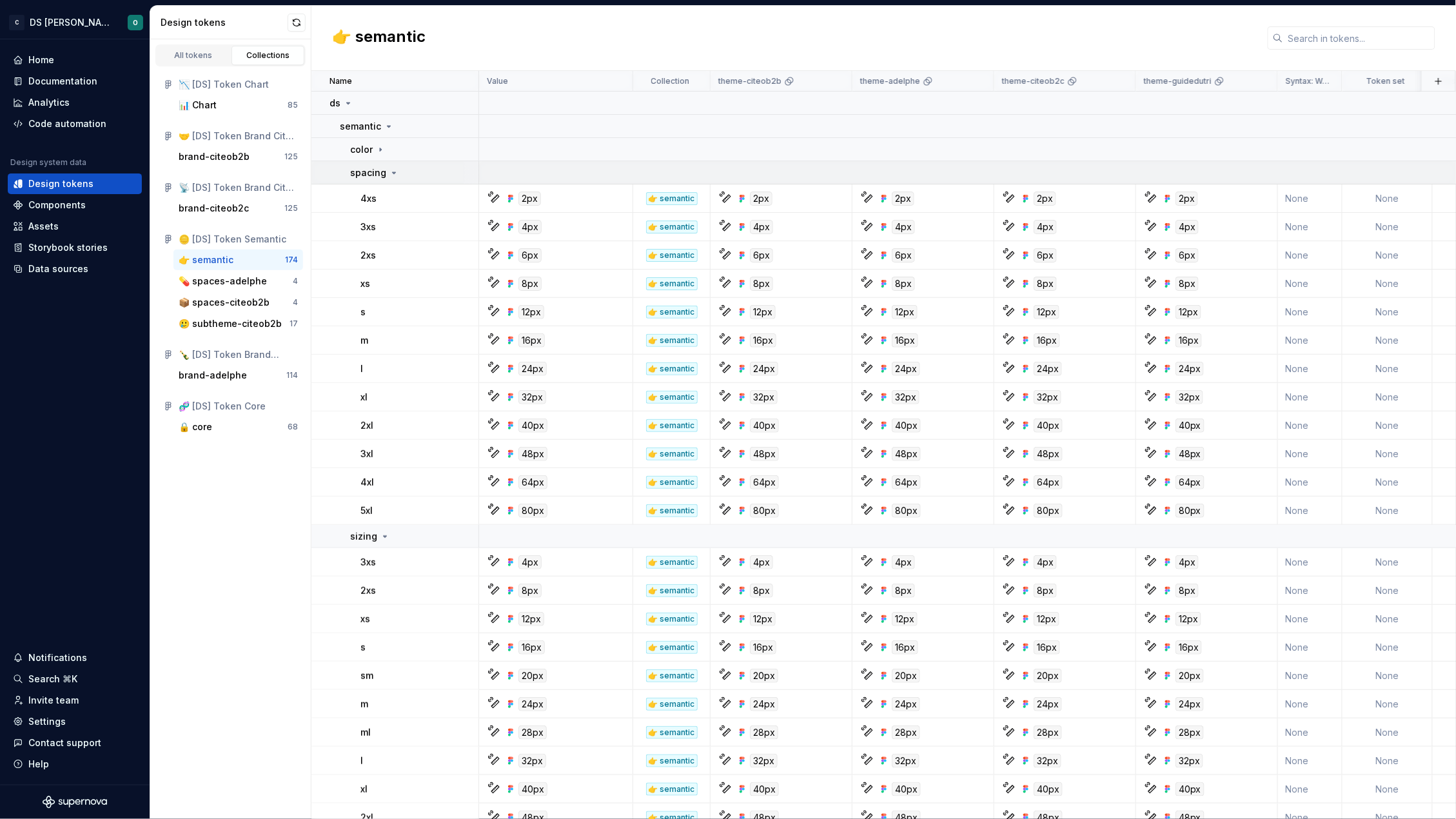
click at [393, 173] on icon at bounding box center [394, 173] width 3 height 1
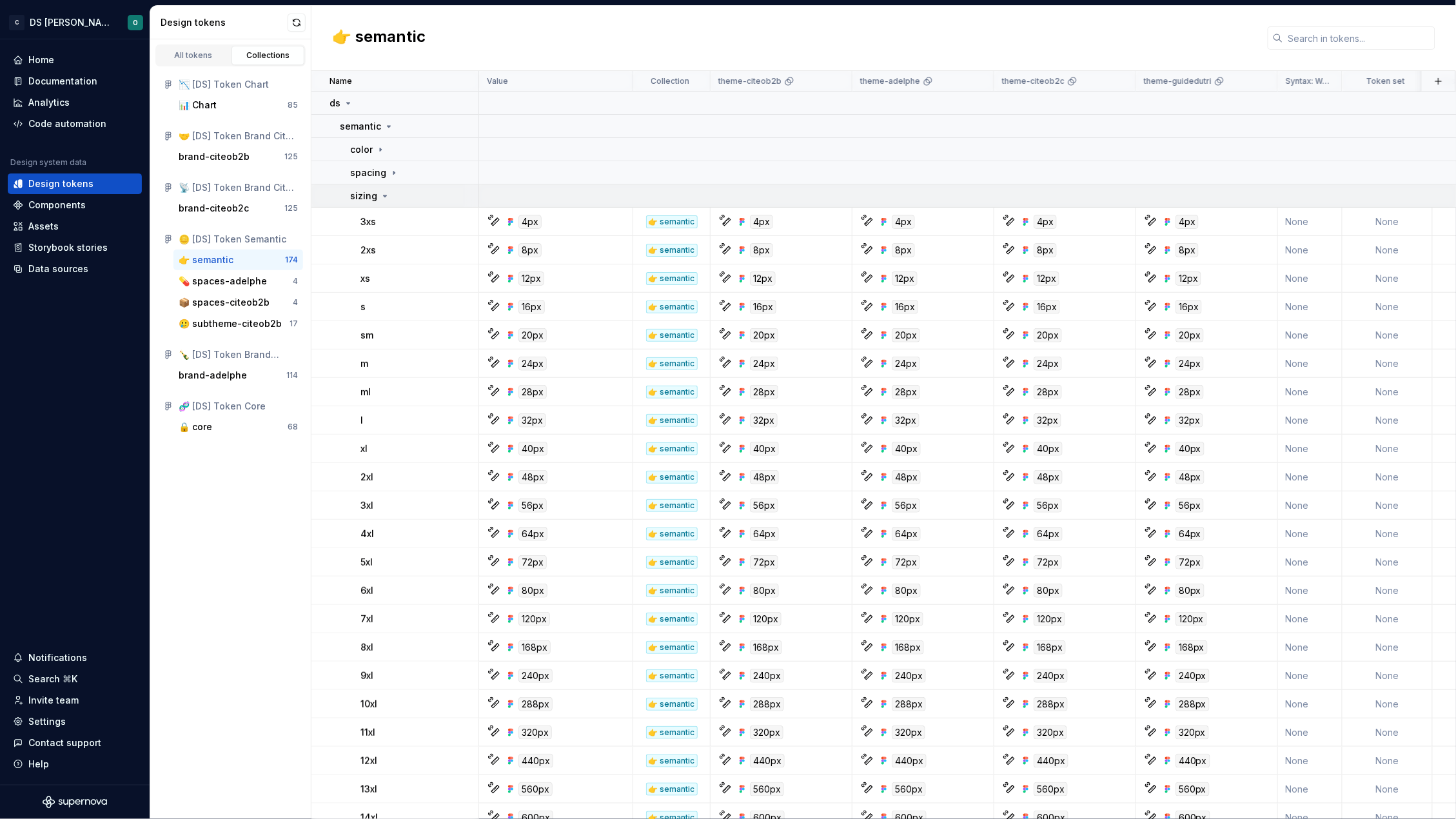
click at [383, 191] on icon at bounding box center [385, 196] width 10 height 10
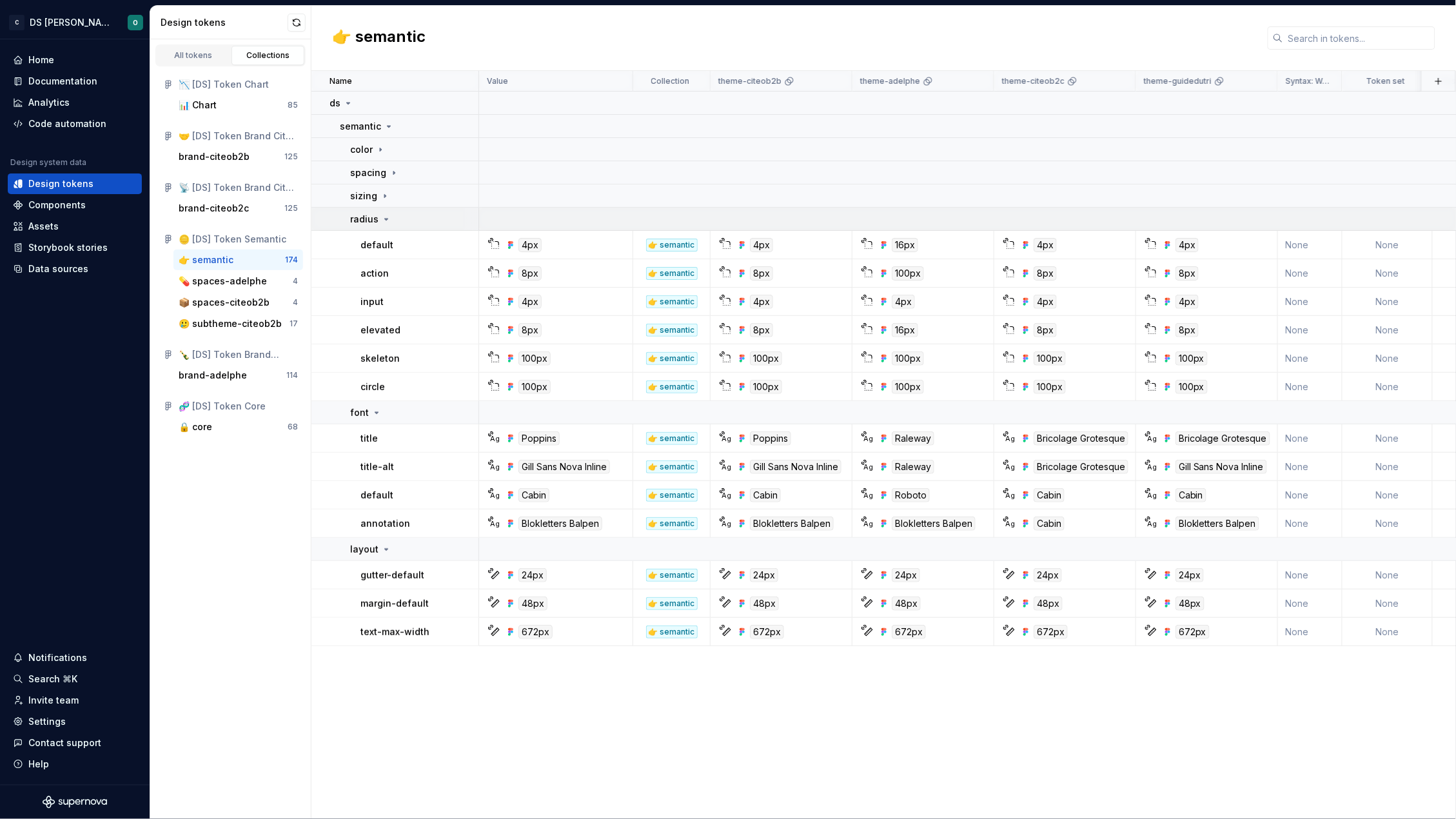
click at [383, 216] on icon at bounding box center [386, 219] width 10 height 10
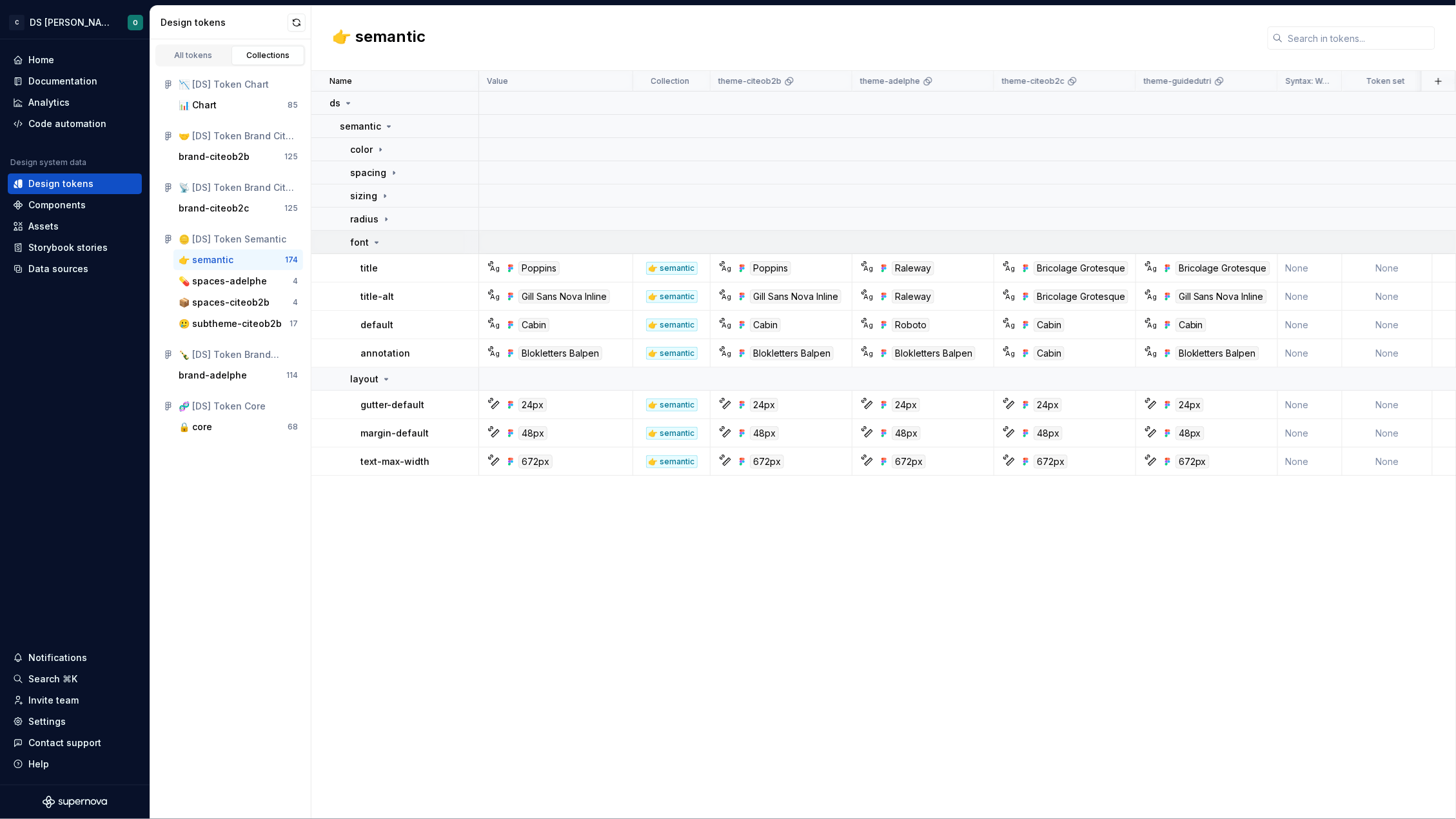
click at [384, 244] on div "font" at bounding box center [413, 242] width 127 height 13
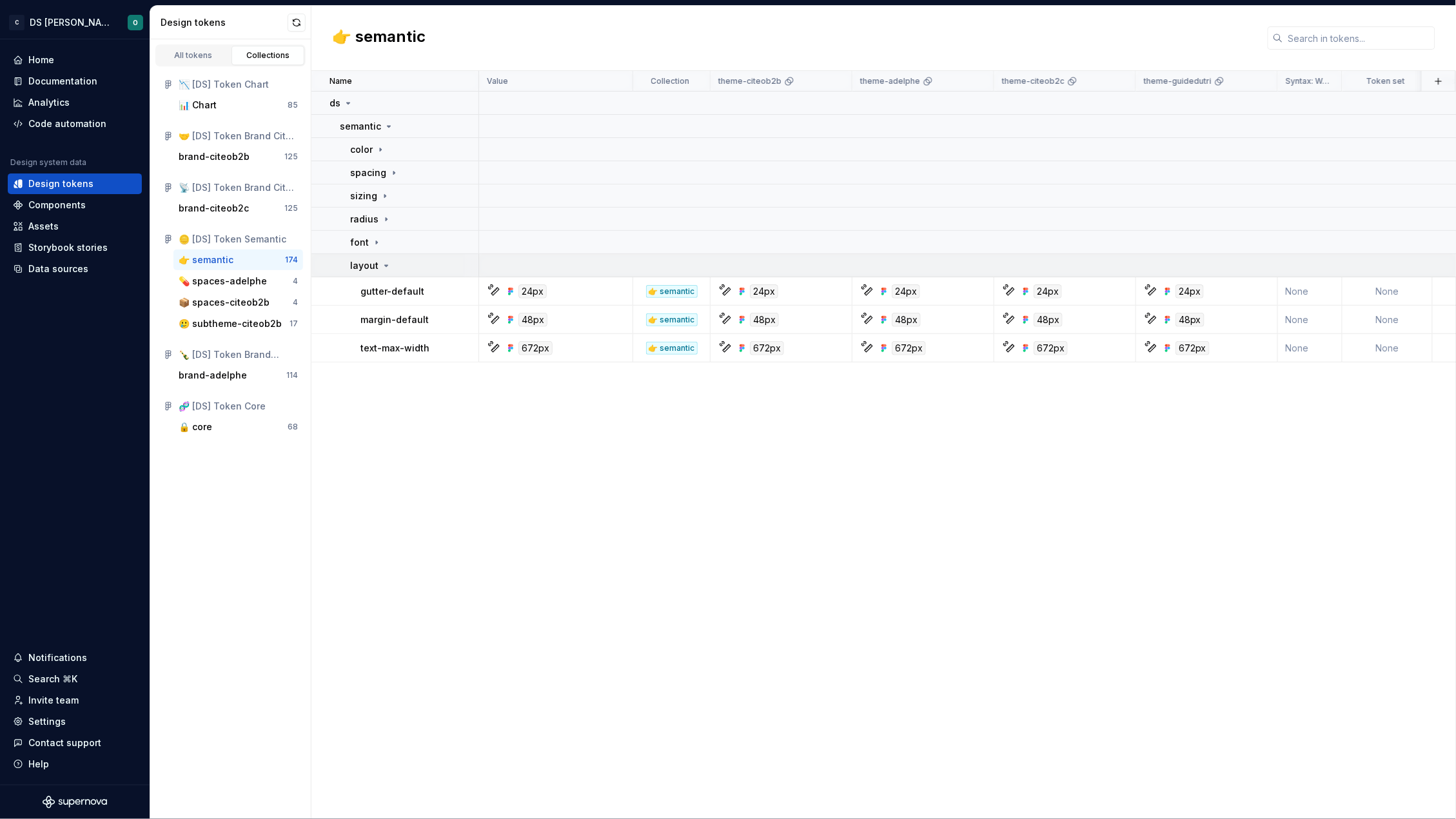
click at [372, 264] on p "layout" at bounding box center [363, 266] width 28 height 13
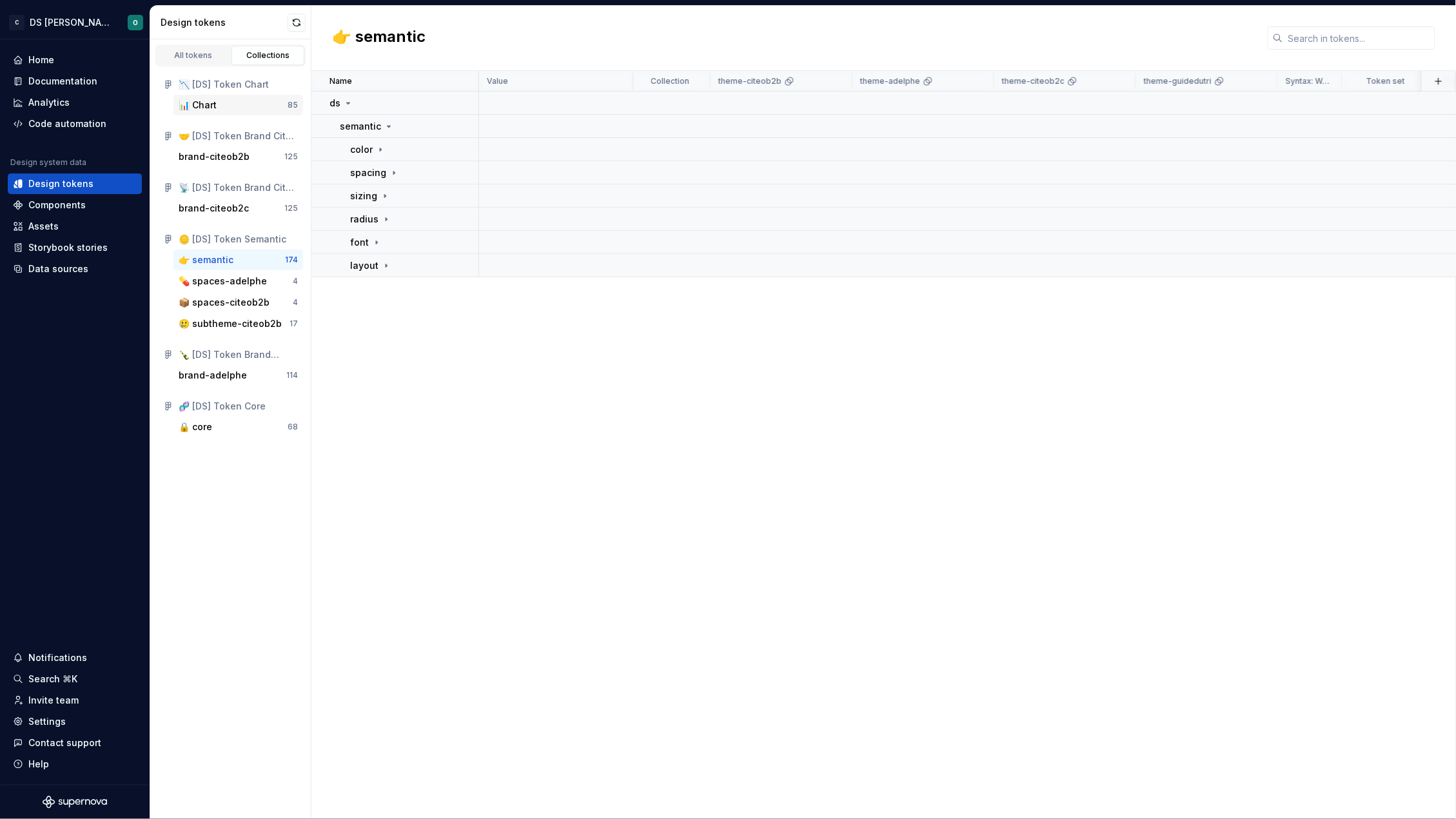
click at [229, 109] on div "📊 Chart" at bounding box center [233, 105] width 109 height 13
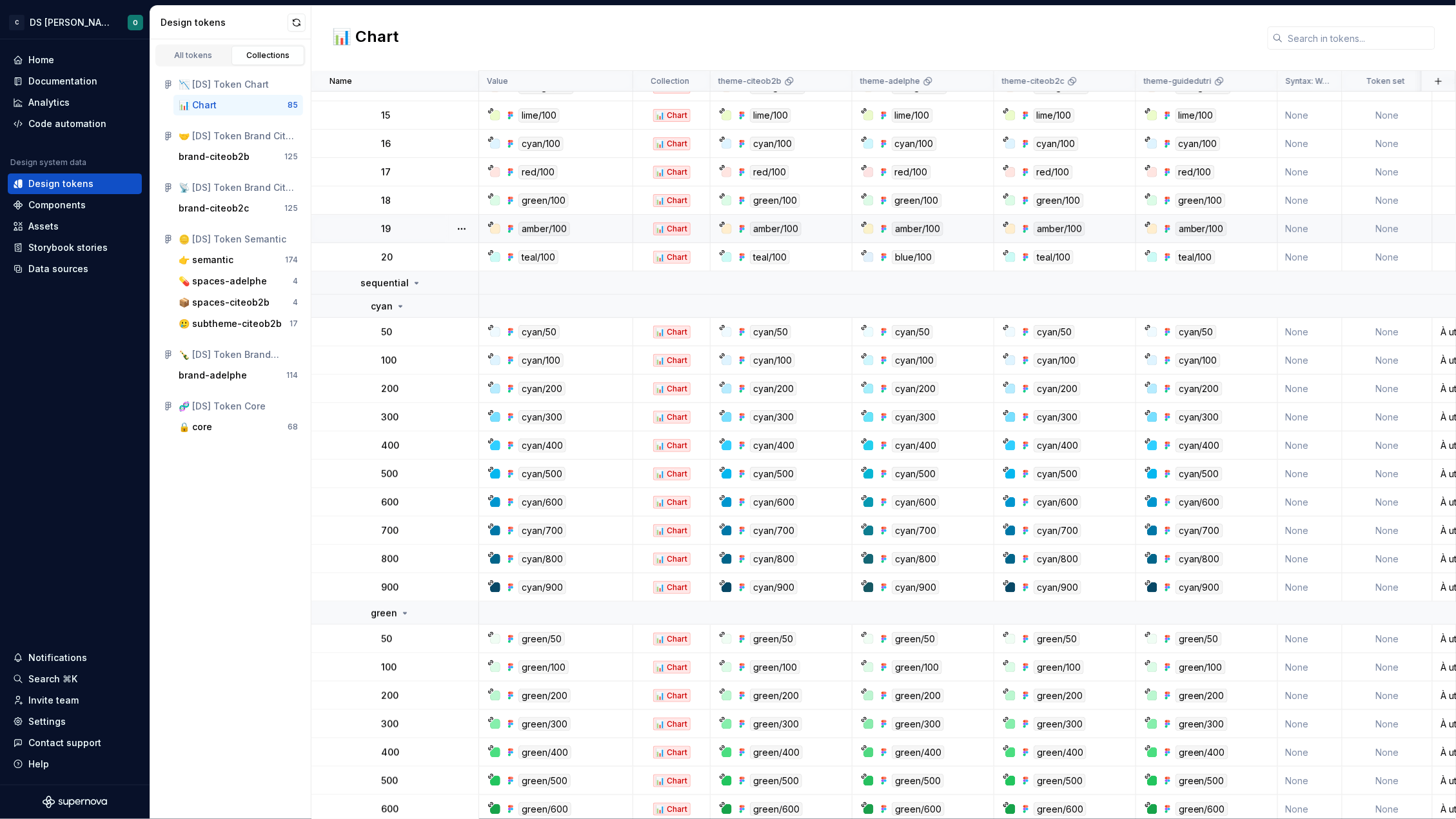
scroll to position [1948, 0]
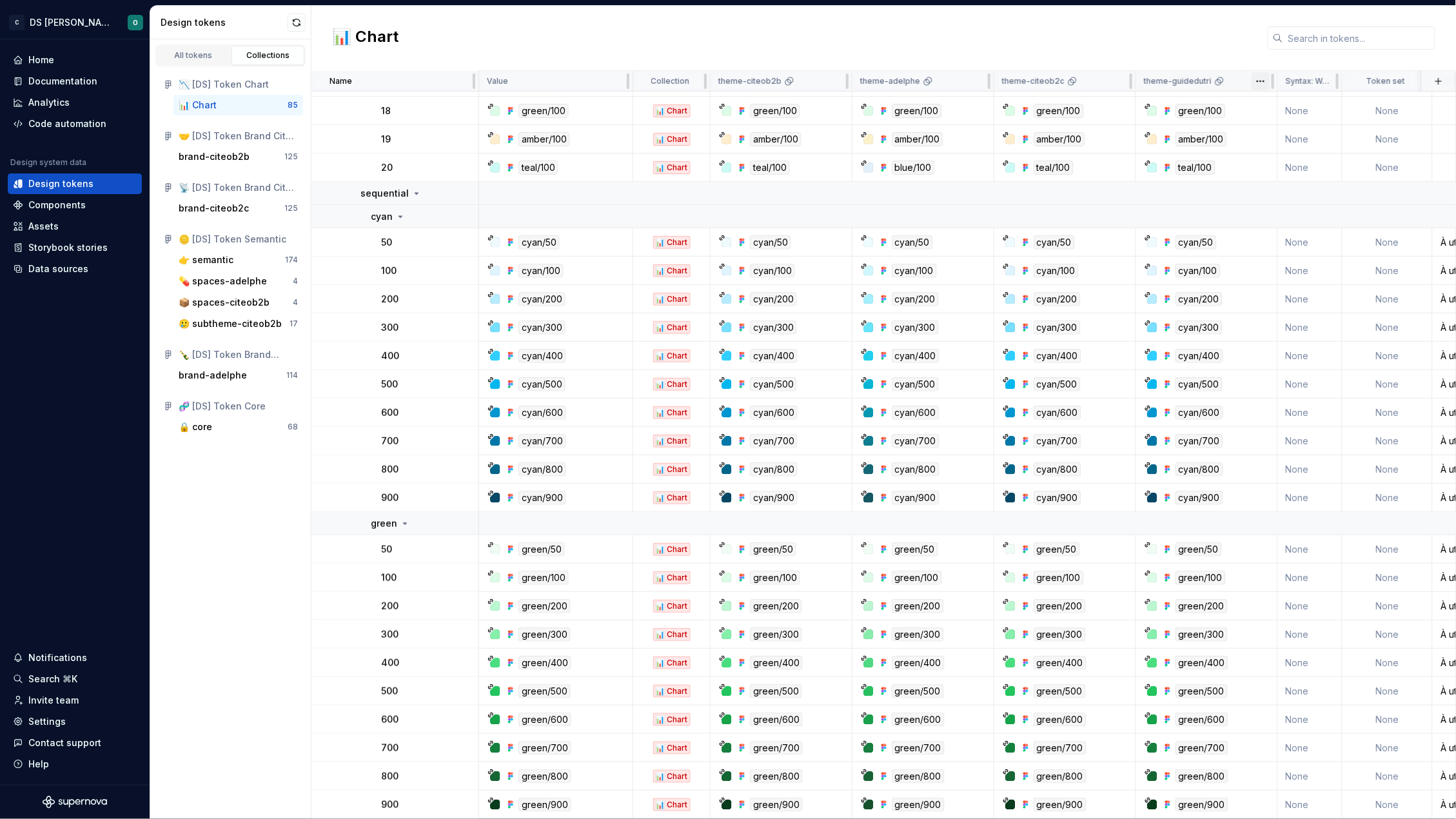
click at [1257, 80] on html "C DS Citeo O Home Documentation Analytics Code automation Design system data De…" at bounding box center [728, 410] width 1456 height 819
click at [1325, 108] on span "Edit theme" at bounding box center [1317, 106] width 84 height 13
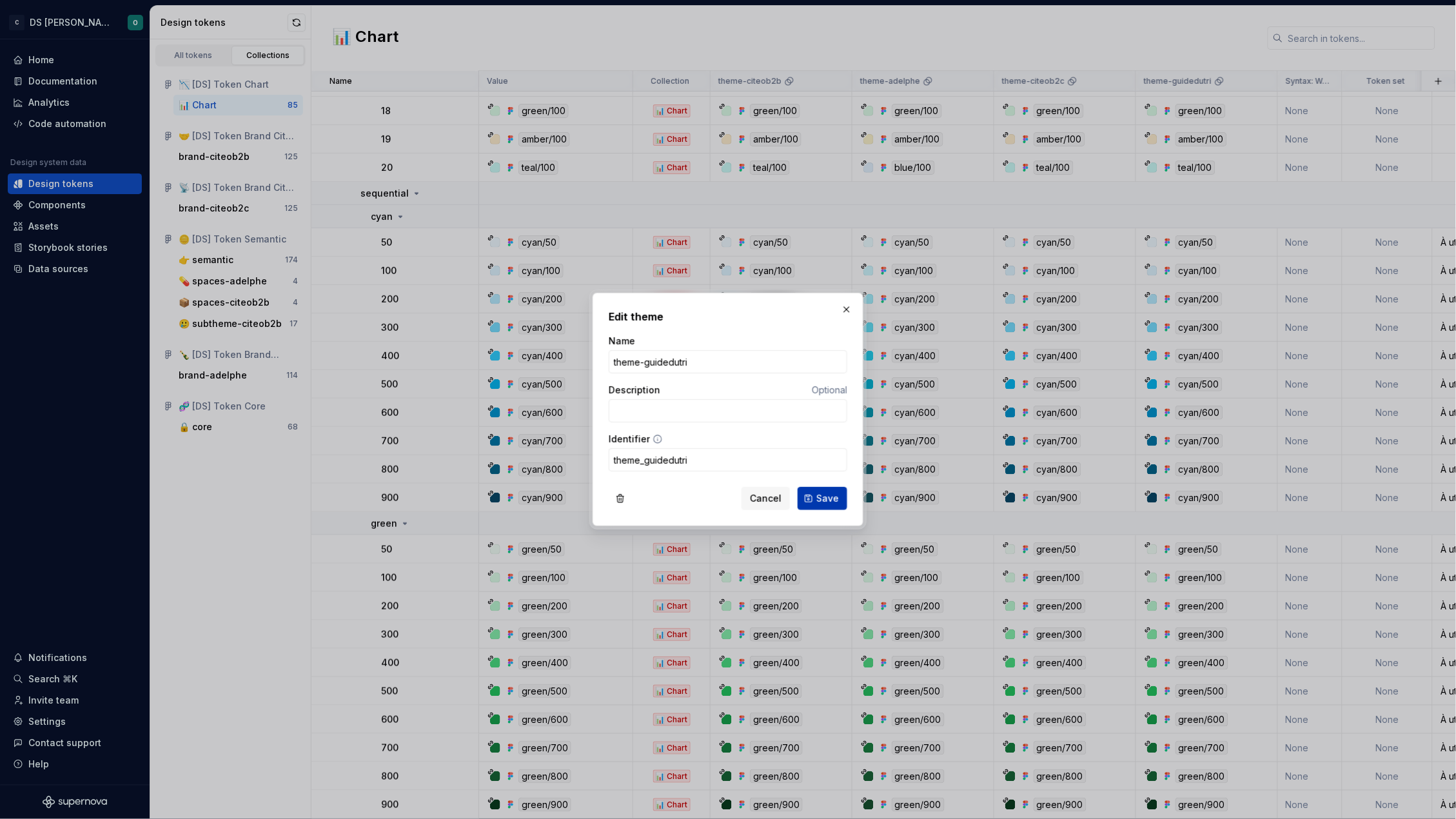
click at [831, 496] on span "Save" at bounding box center [827, 499] width 23 height 13
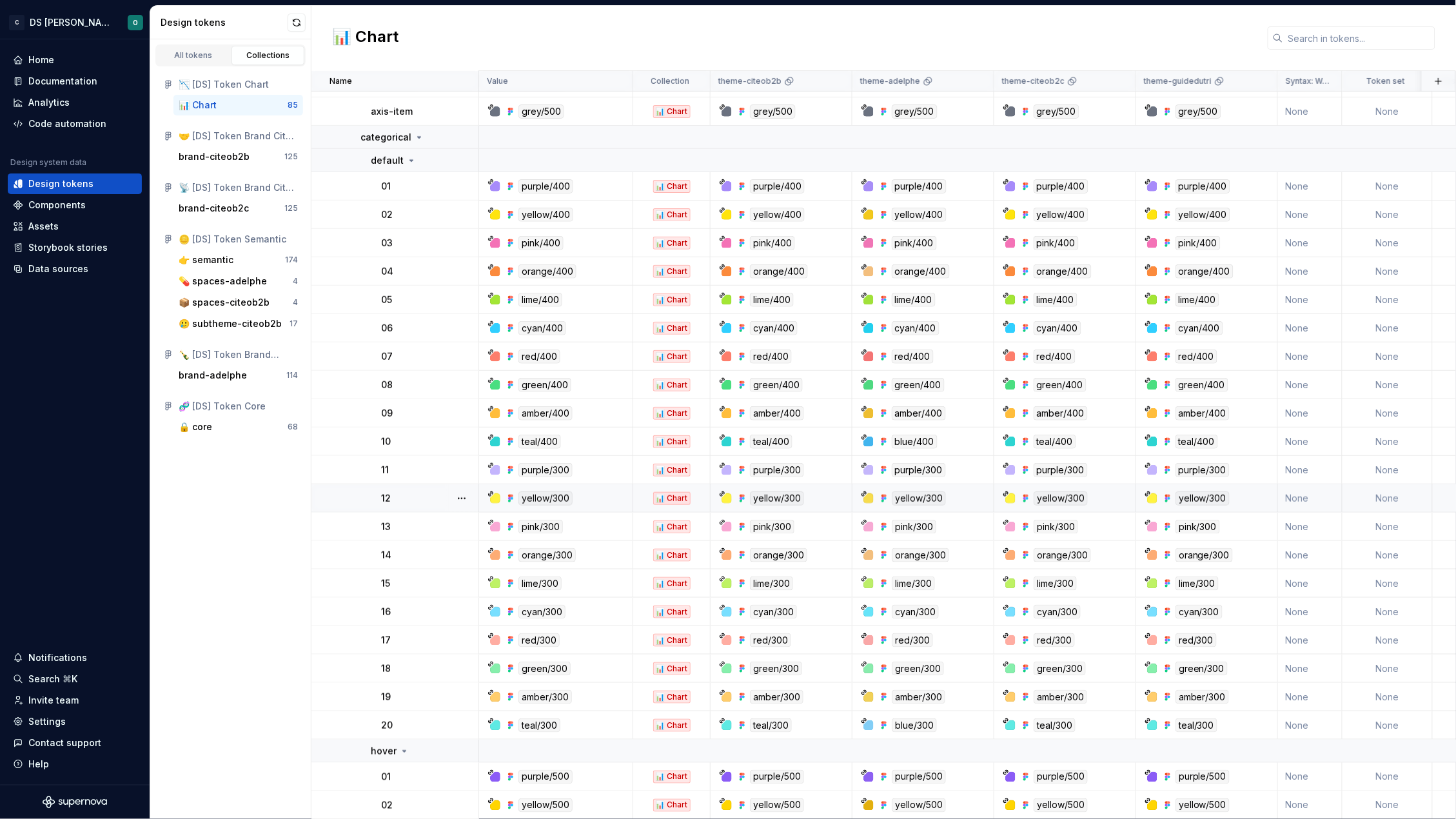
scroll to position [0, 0]
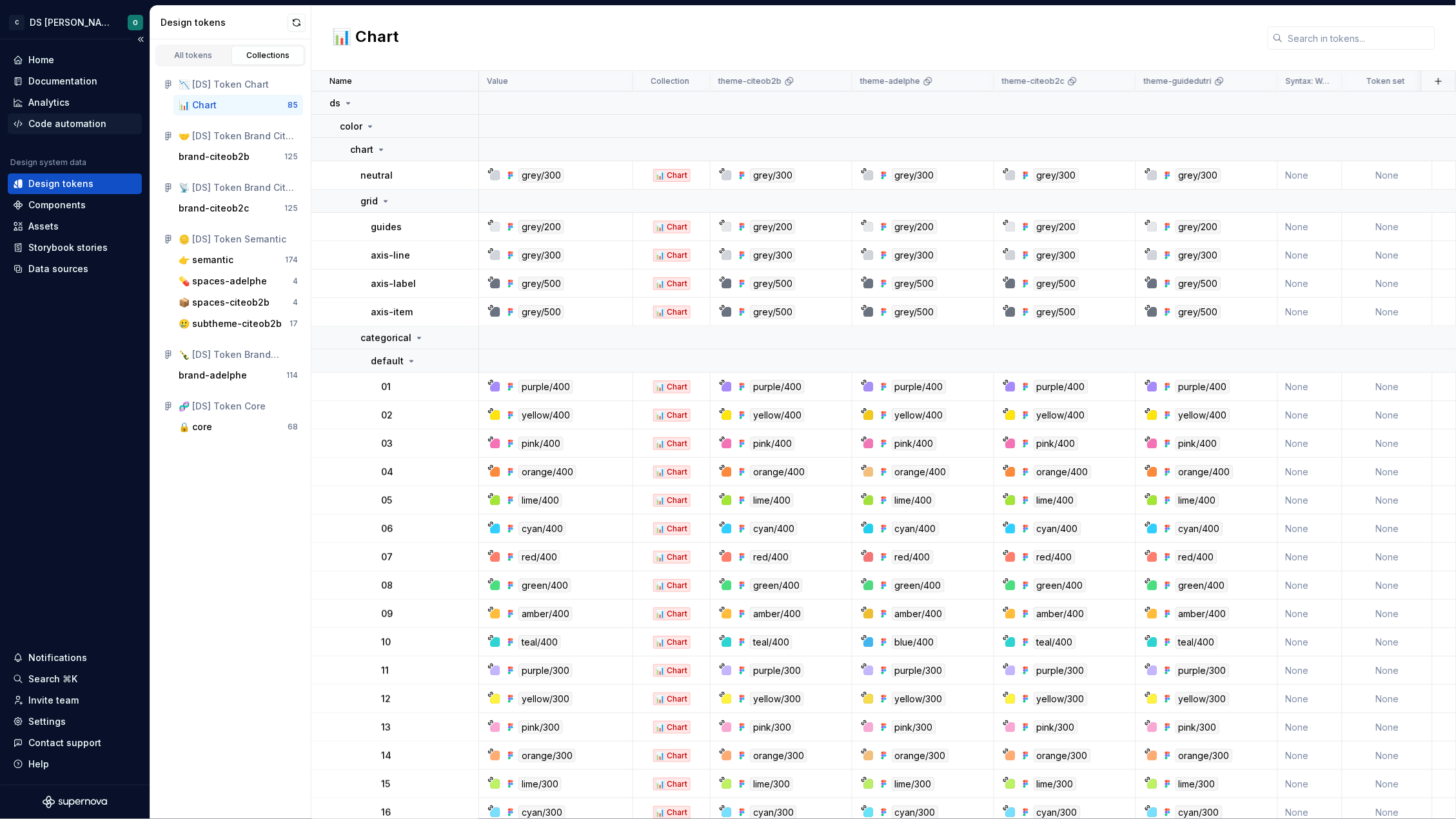
click at [39, 122] on div "Code automation" at bounding box center [67, 123] width 78 height 13
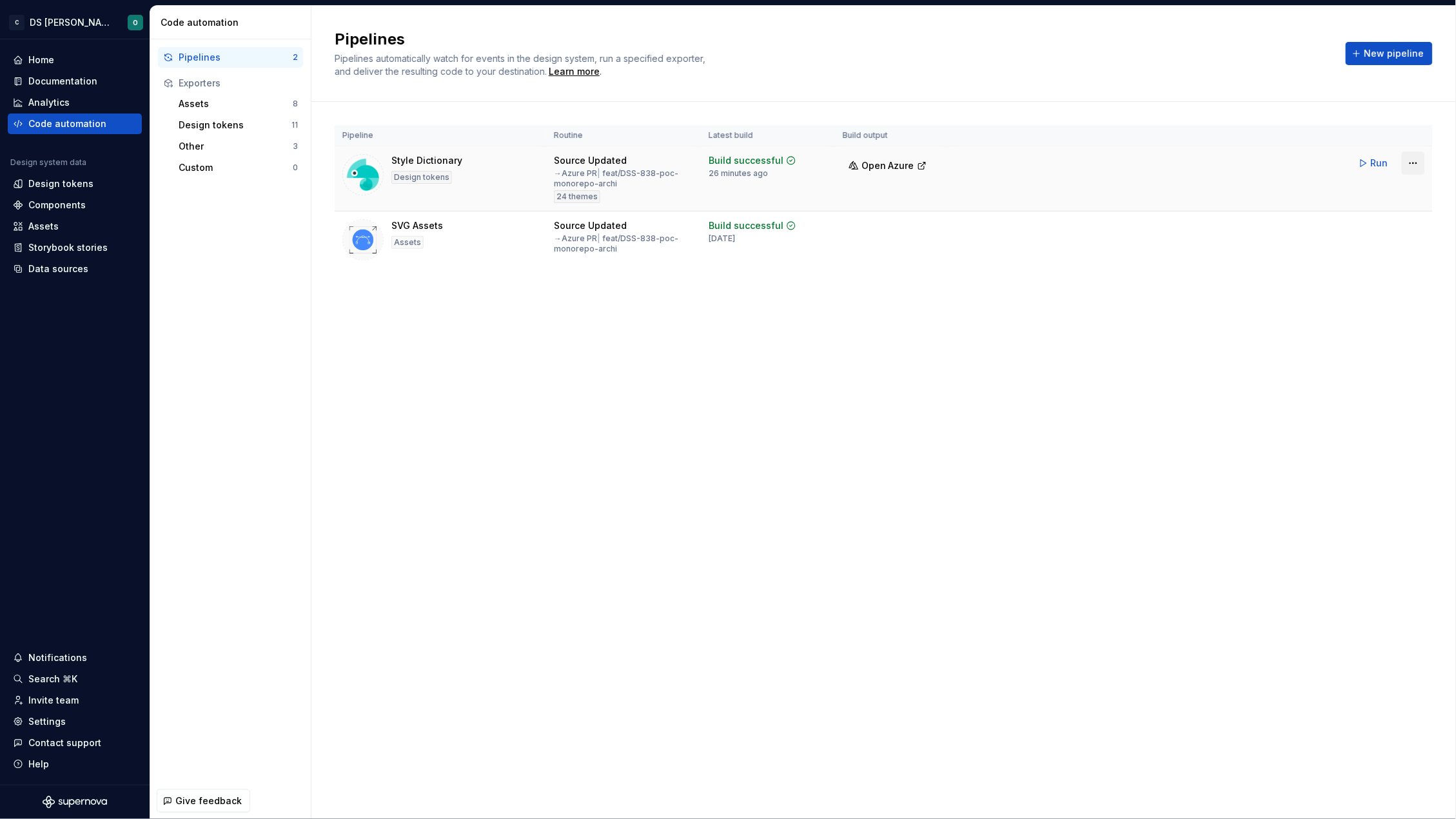
click at [1412, 164] on html "C DS Citeo O Home Documentation Analytics Code automation Design system data De…" at bounding box center [728, 410] width 1456 height 819
click at [1375, 188] on div "Edit pipeline" at bounding box center [1397, 190] width 110 height 13
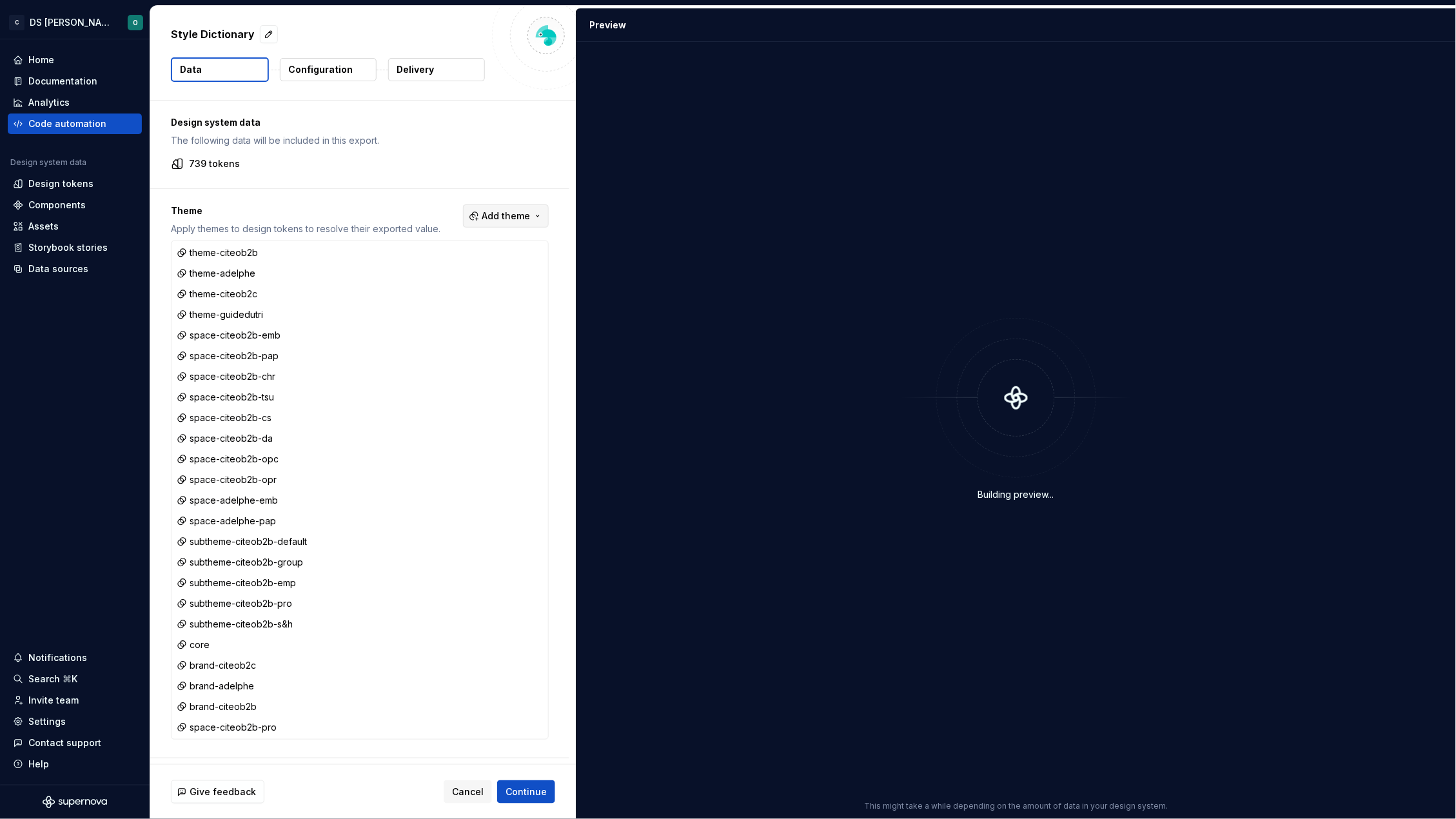
click at [520, 218] on span "Add theme" at bounding box center [506, 216] width 49 height 13
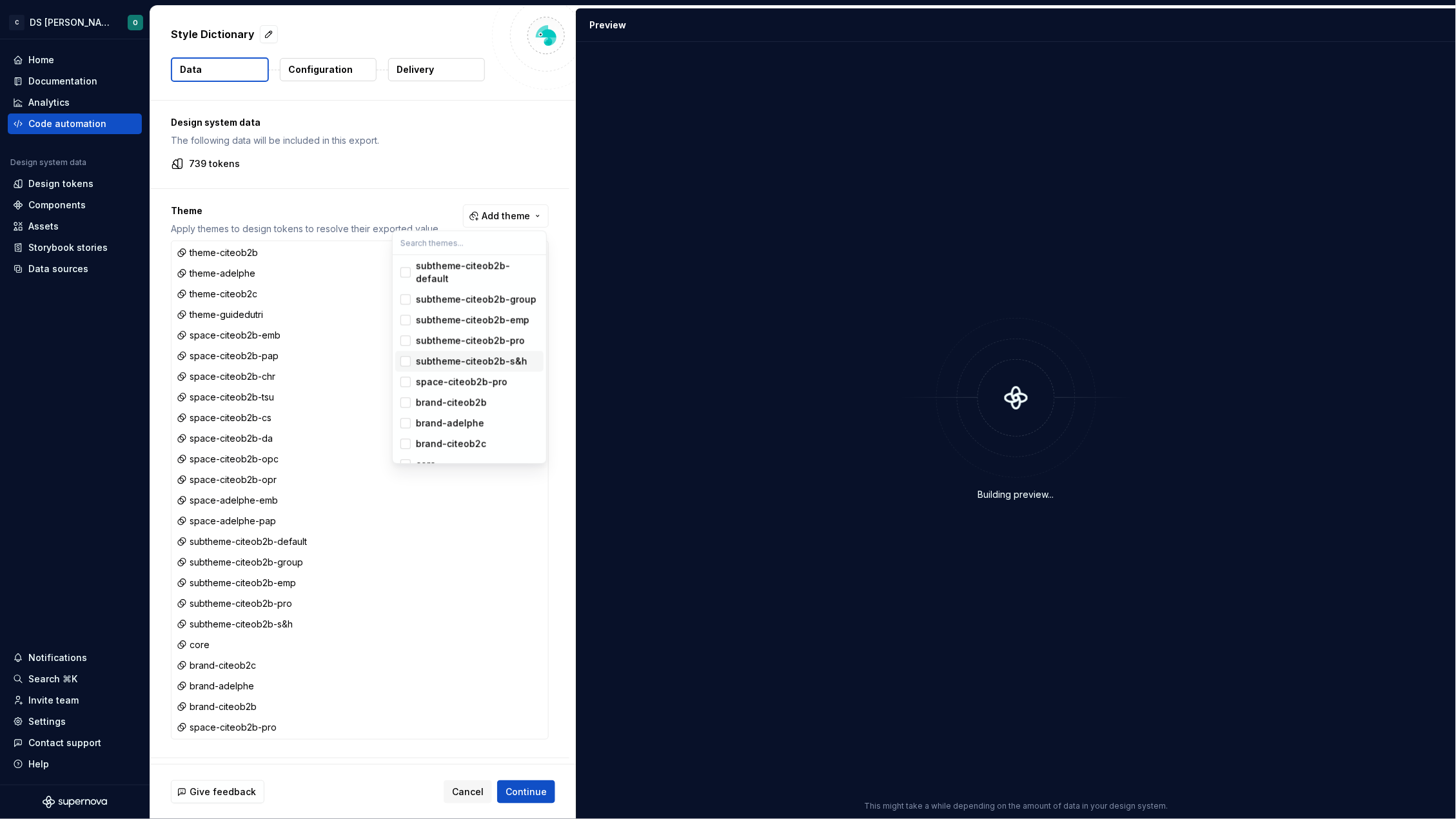
scroll to position [288, 0]
click at [437, 131] on html "C DS Citeo O Home Documentation Analytics Code automation Design system data De…" at bounding box center [728, 410] width 1456 height 819
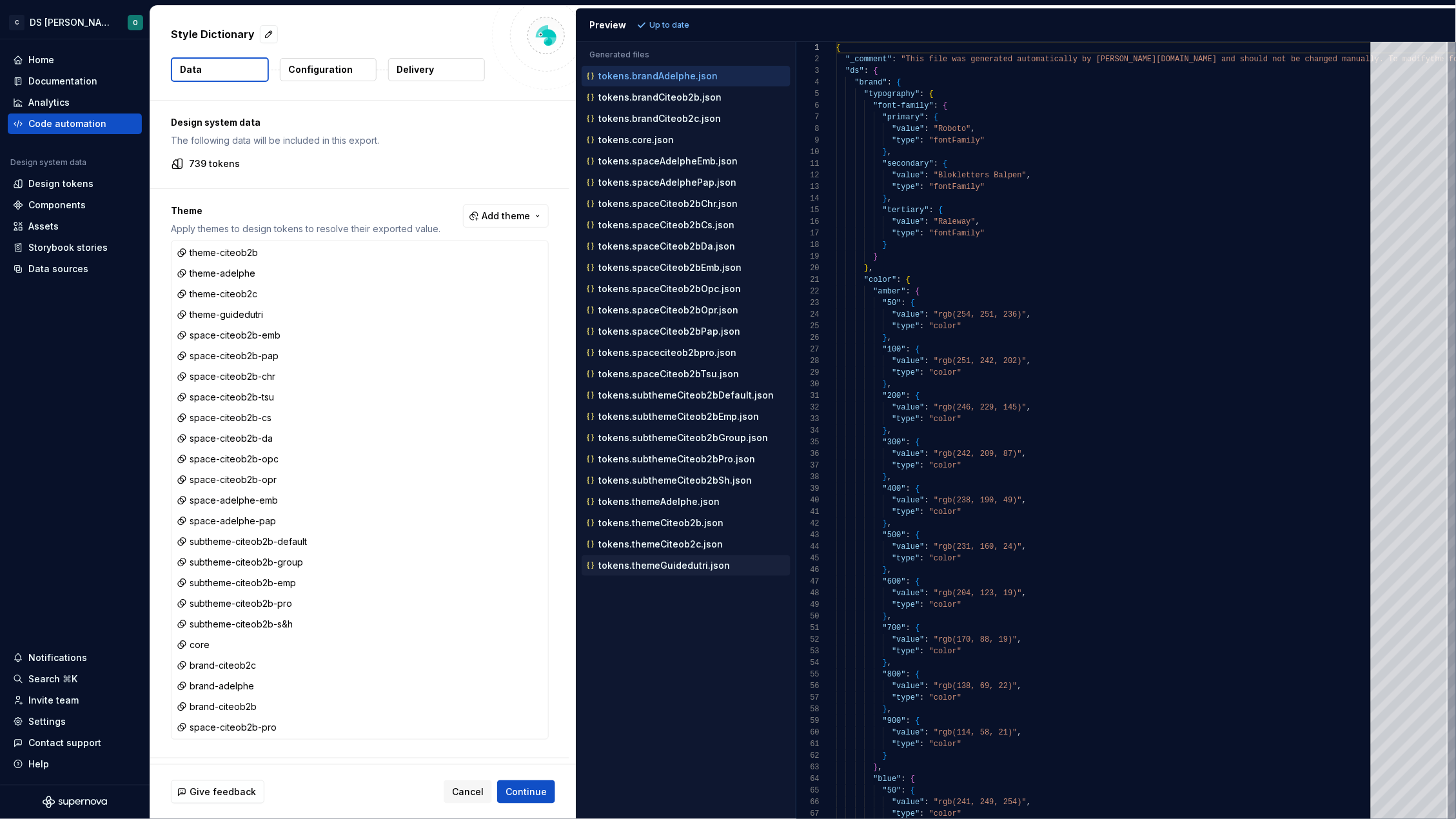
click at [689, 571] on p "tokens.themeGuidedutri.json" at bounding box center [664, 566] width 131 height 10
type textarea "**********"
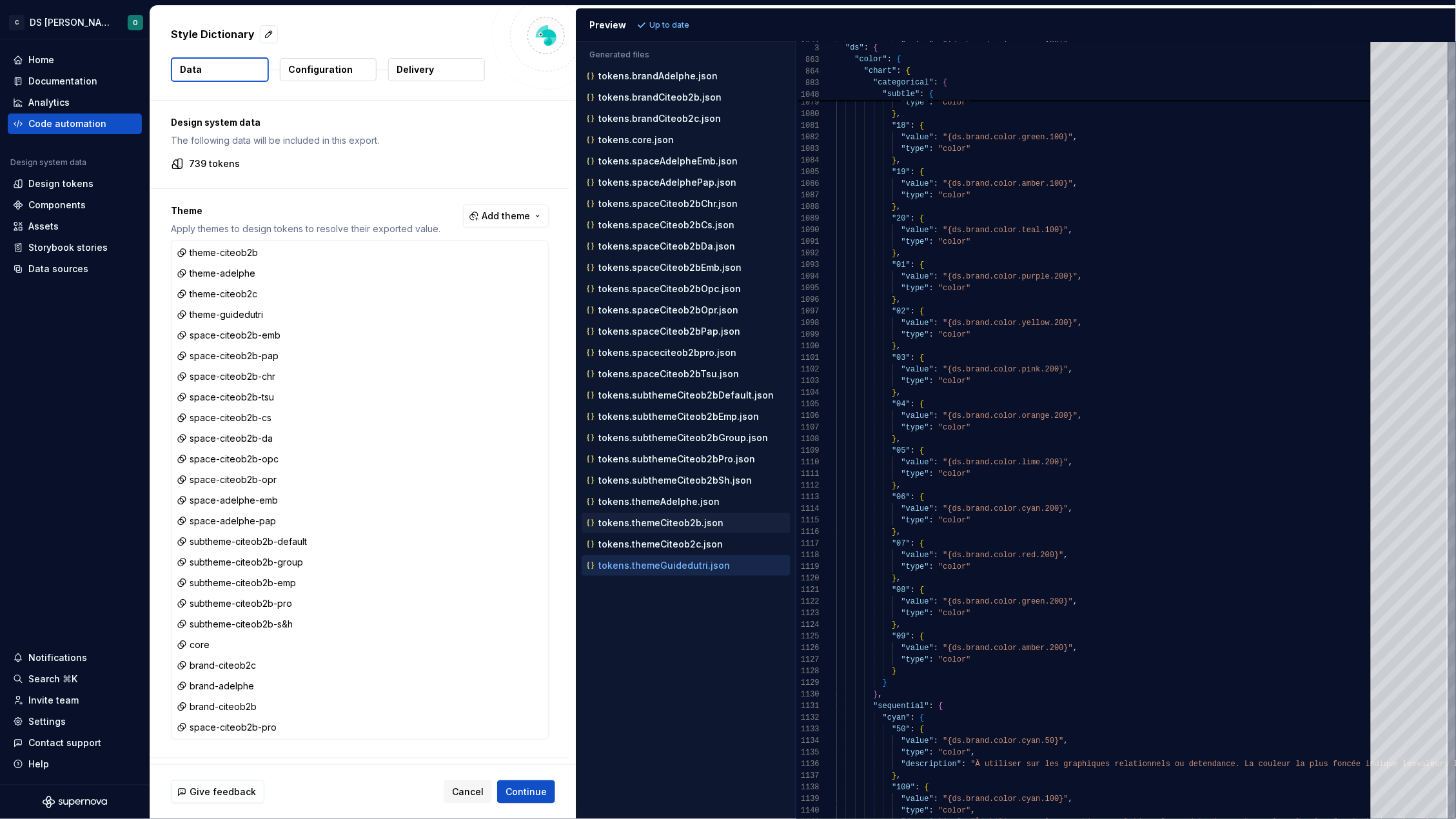
click at [691, 530] on button "tokens.themeCiteob2b.json" at bounding box center [686, 523] width 209 height 14
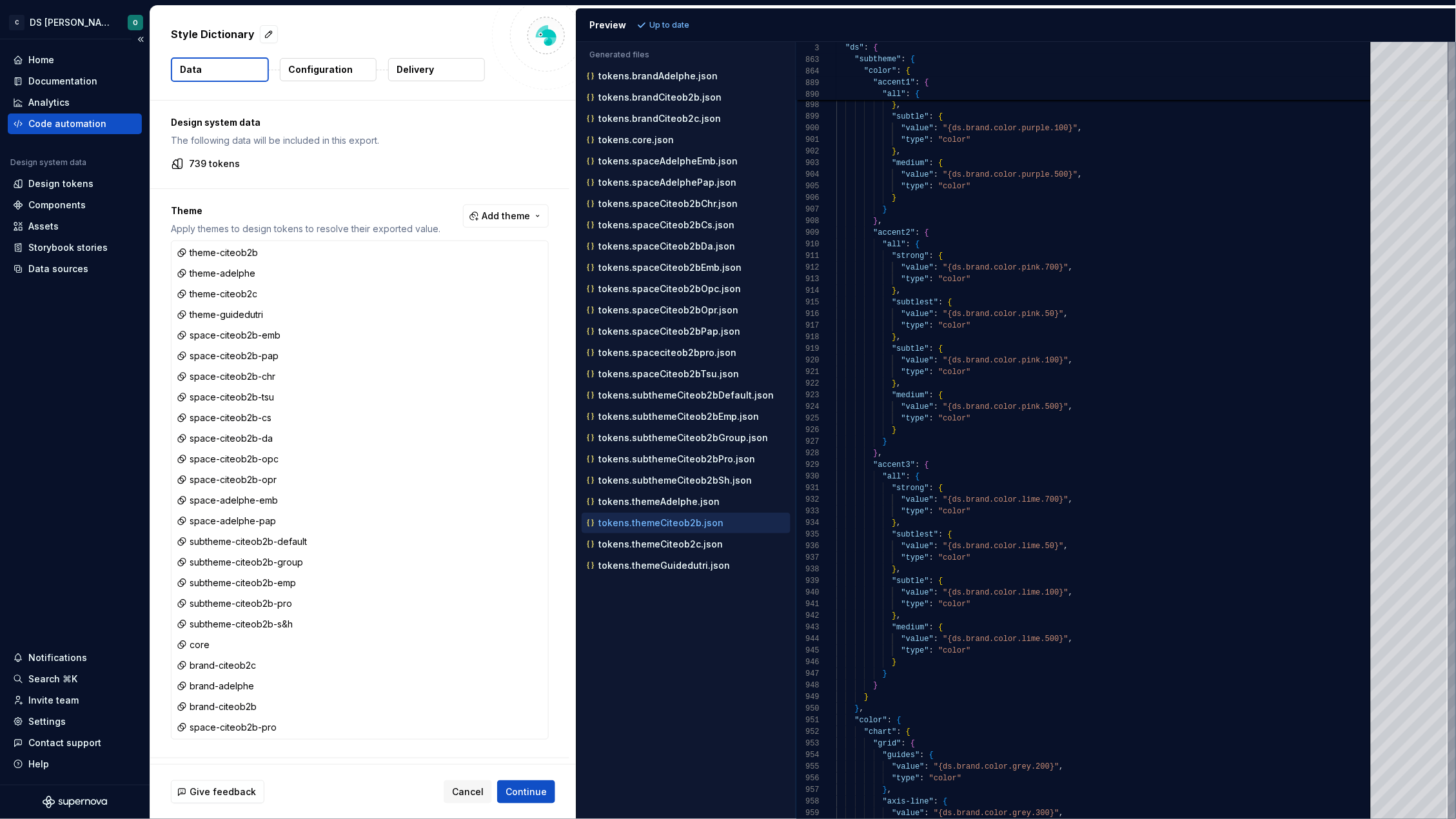
click at [83, 123] on div "Code automation" at bounding box center [67, 123] width 78 height 13
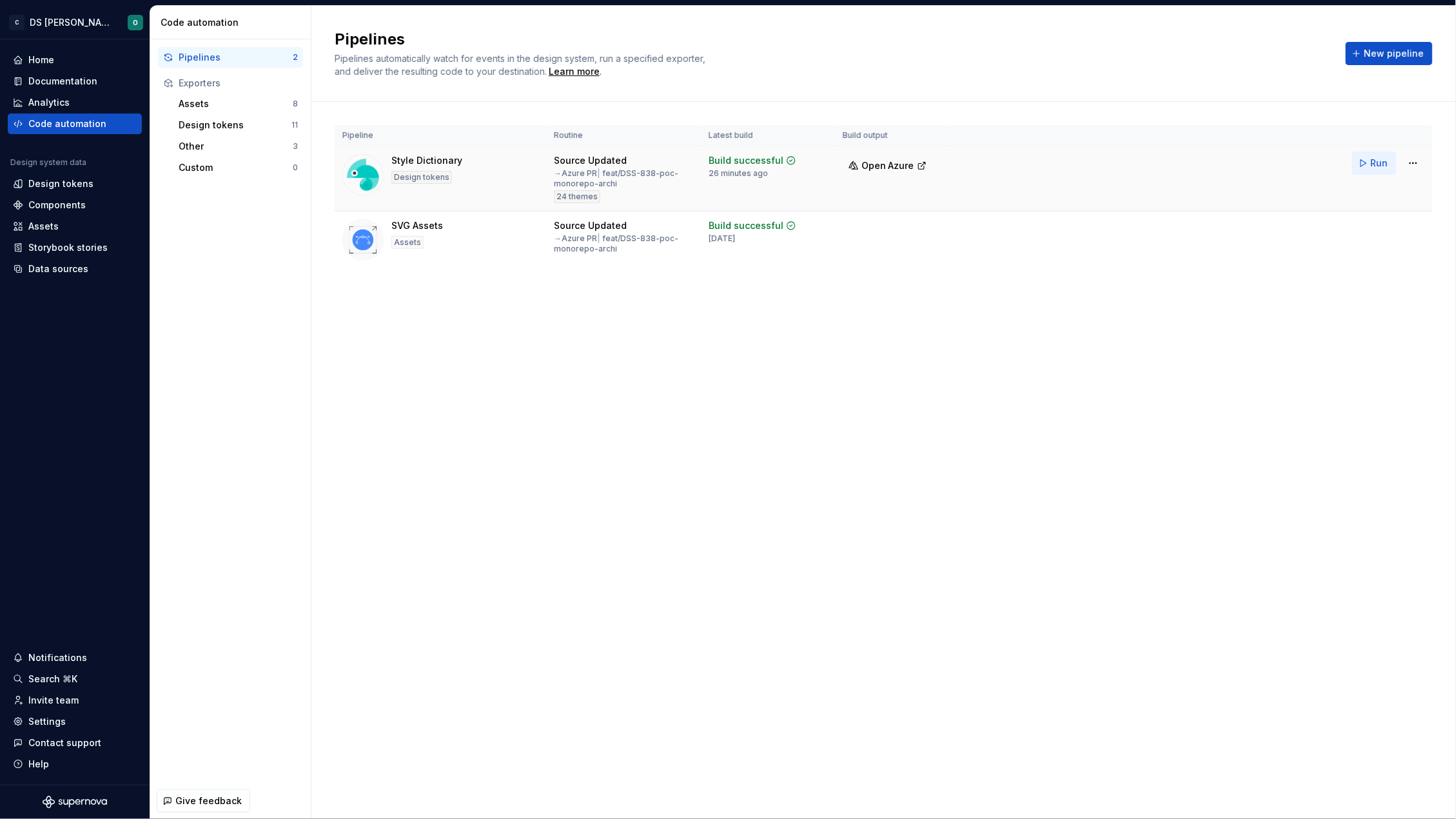
click at [1365, 164] on button "Run" at bounding box center [1374, 163] width 44 height 23
